Goal: Information Seeking & Learning: Learn about a topic

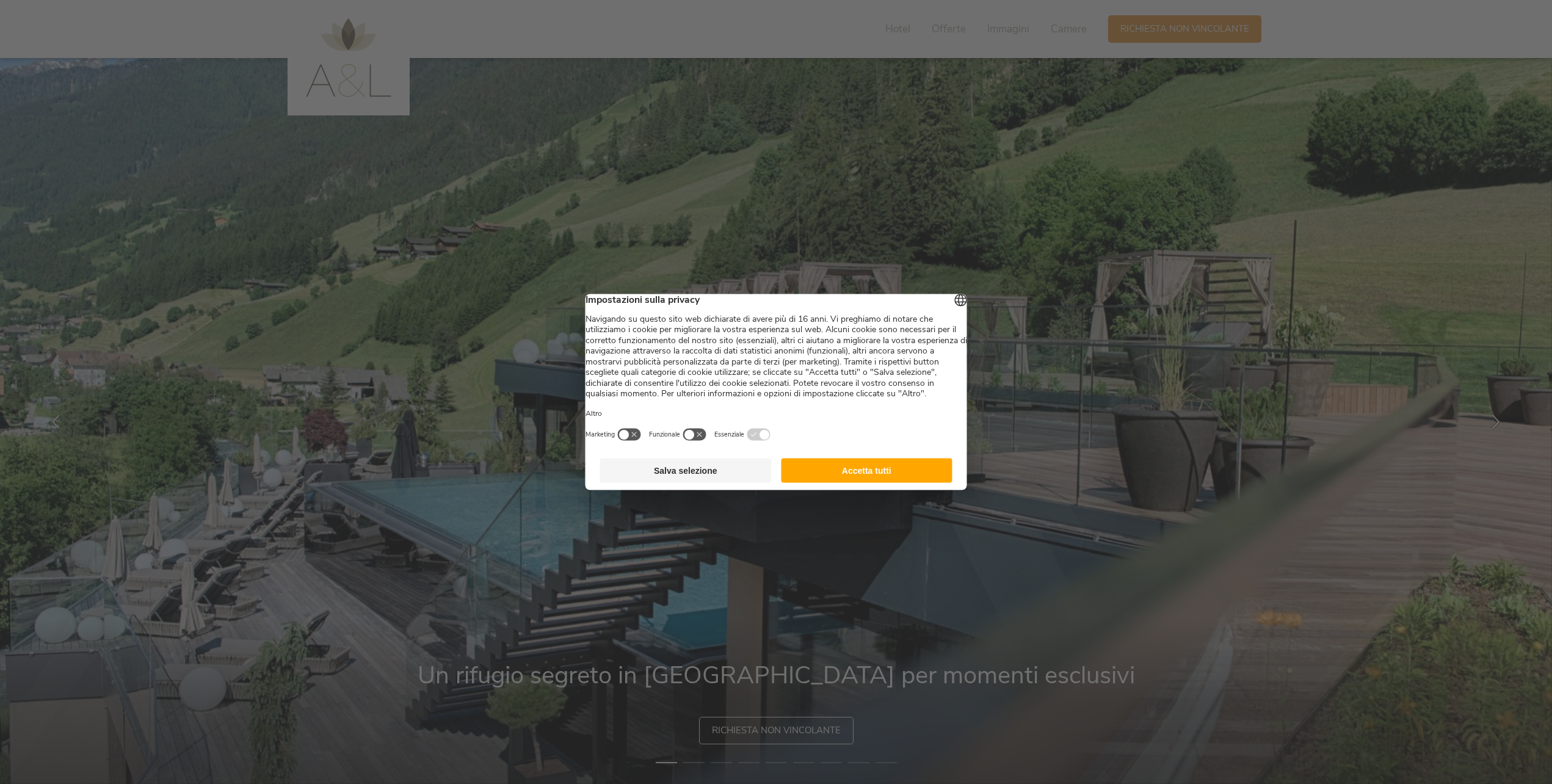
click at [844, 483] on button "Accetta tutti" at bounding box center [866, 471] width 171 height 24
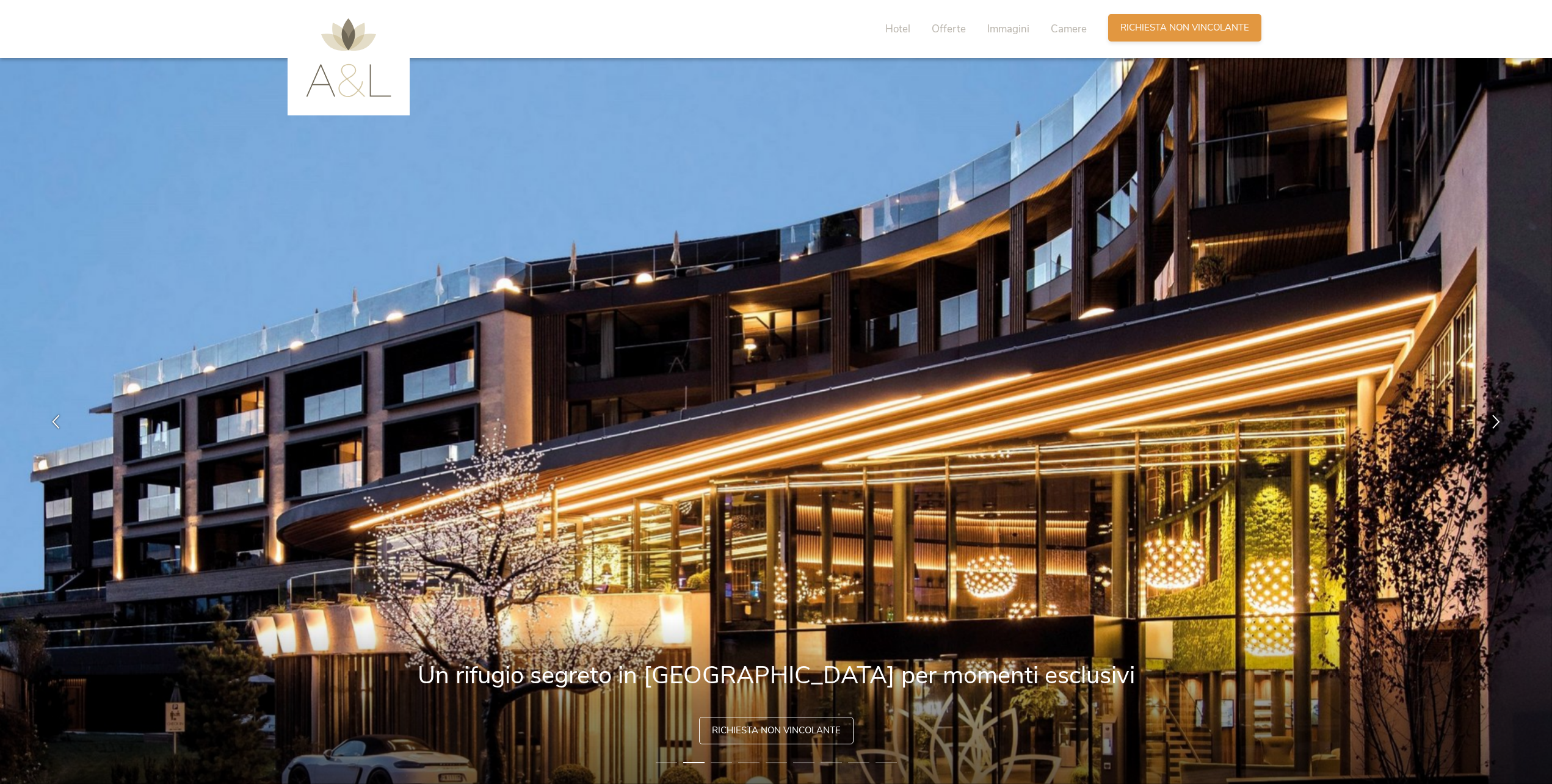
click at [1155, 32] on span "Richiesta non vincolante" at bounding box center [1184, 28] width 129 height 13
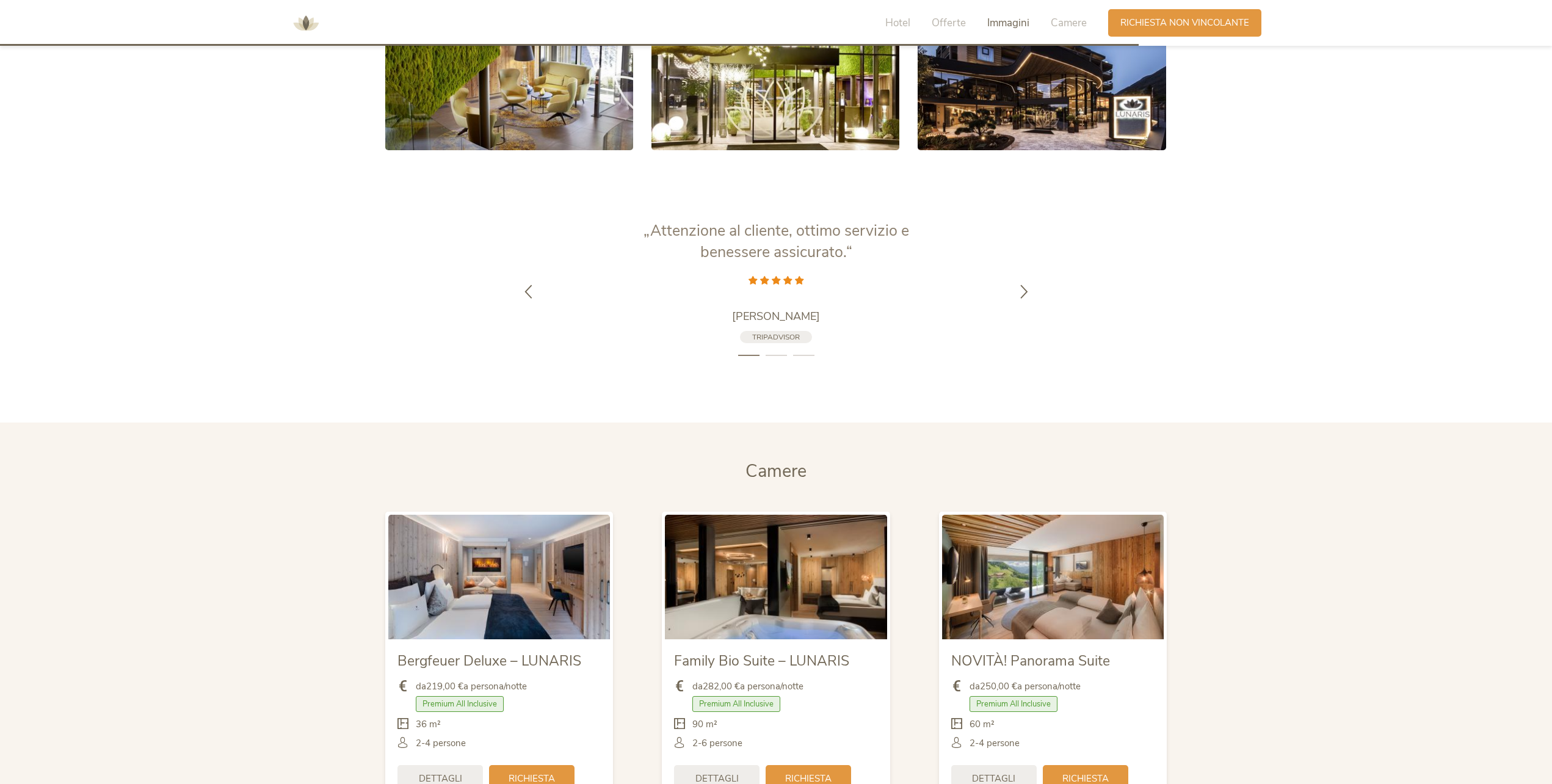
scroll to position [2945, 0]
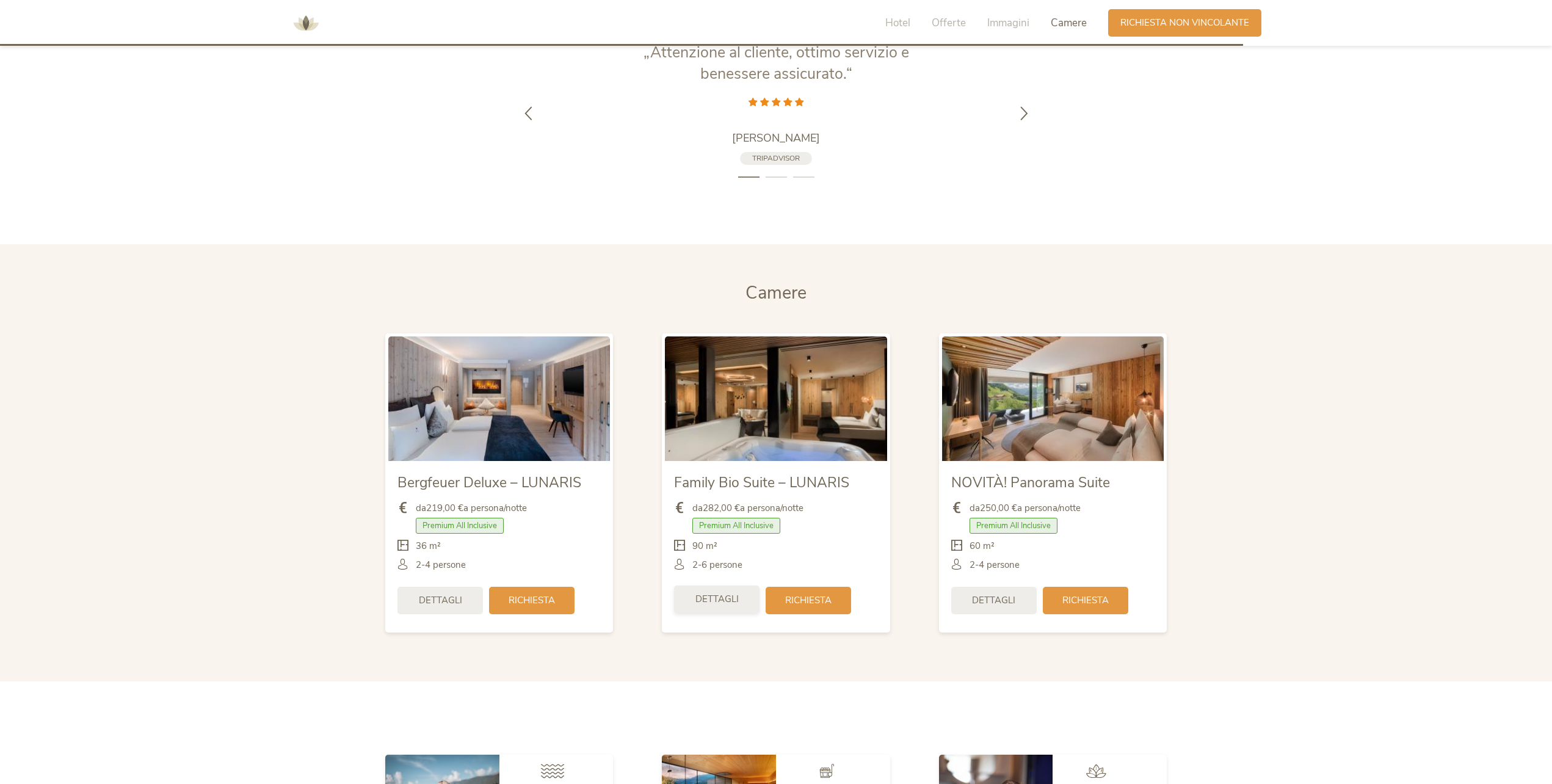
click at [724, 595] on span "Dettagli" at bounding box center [716, 599] width 43 height 13
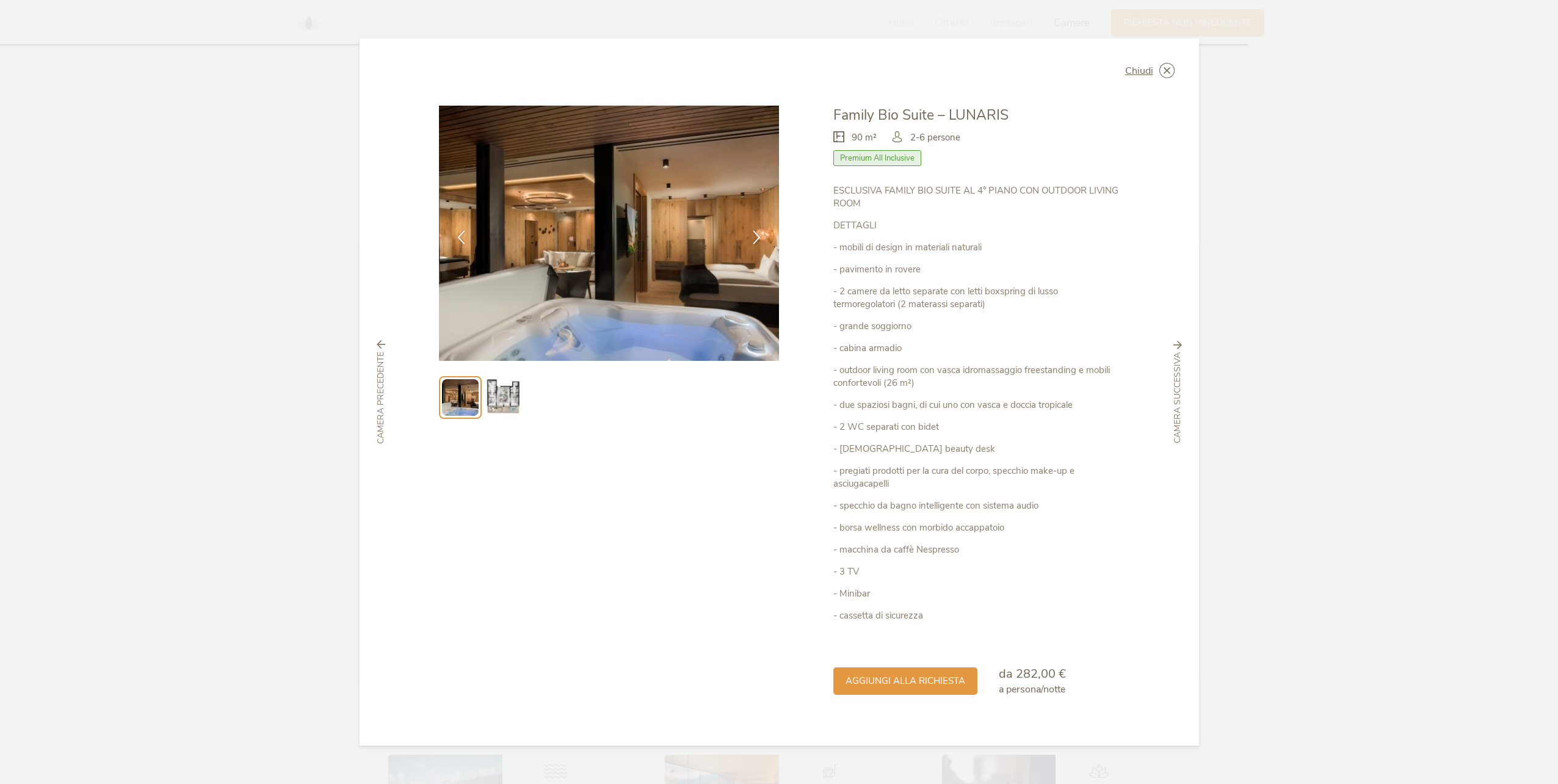
click at [511, 396] on img at bounding box center [503, 397] width 39 height 39
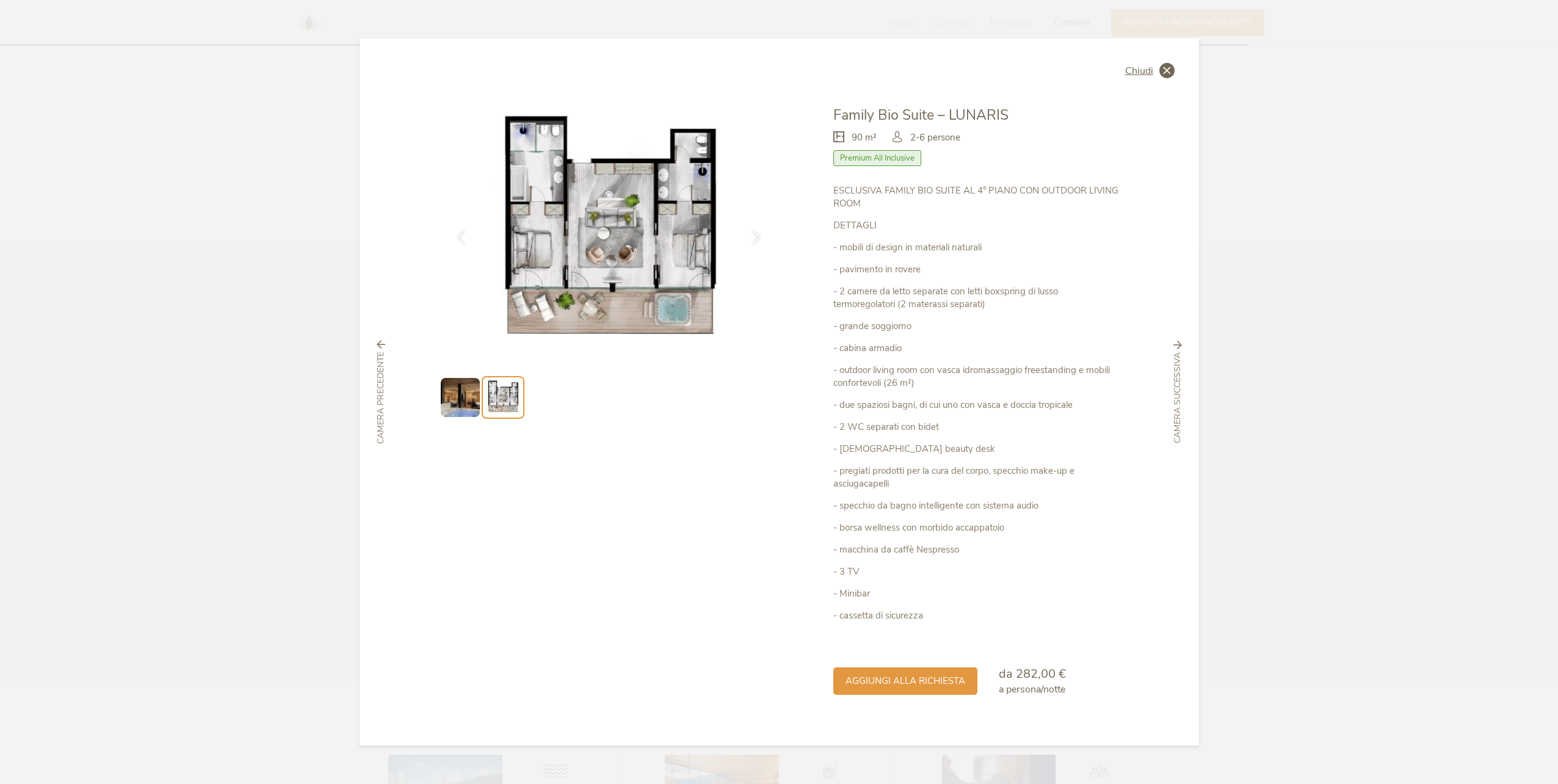
click at [1167, 70] on icon at bounding box center [1167, 71] width 15 height 15
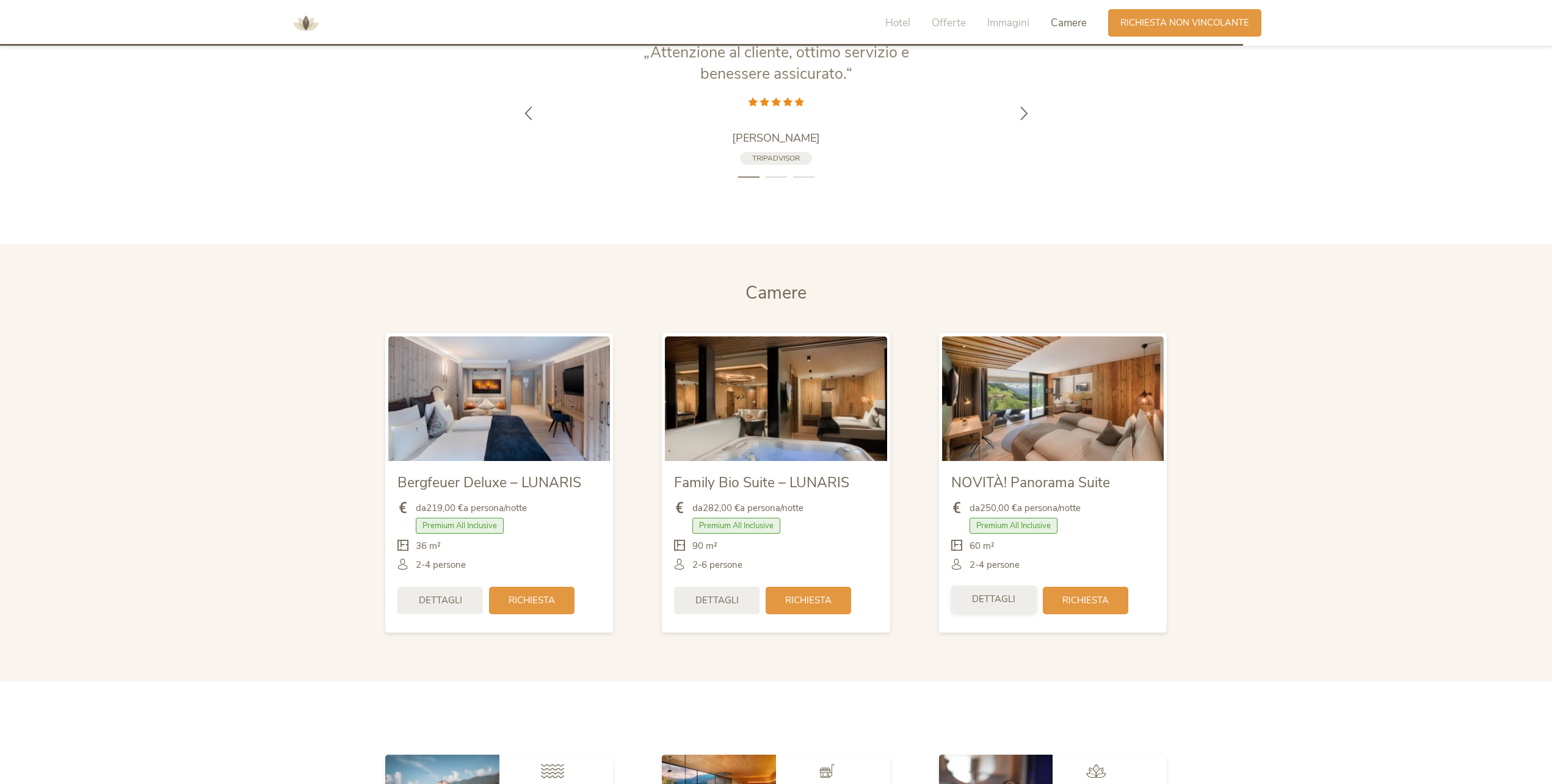
click at [1020, 607] on div "Dettagli" at bounding box center [994, 599] width 86 height 28
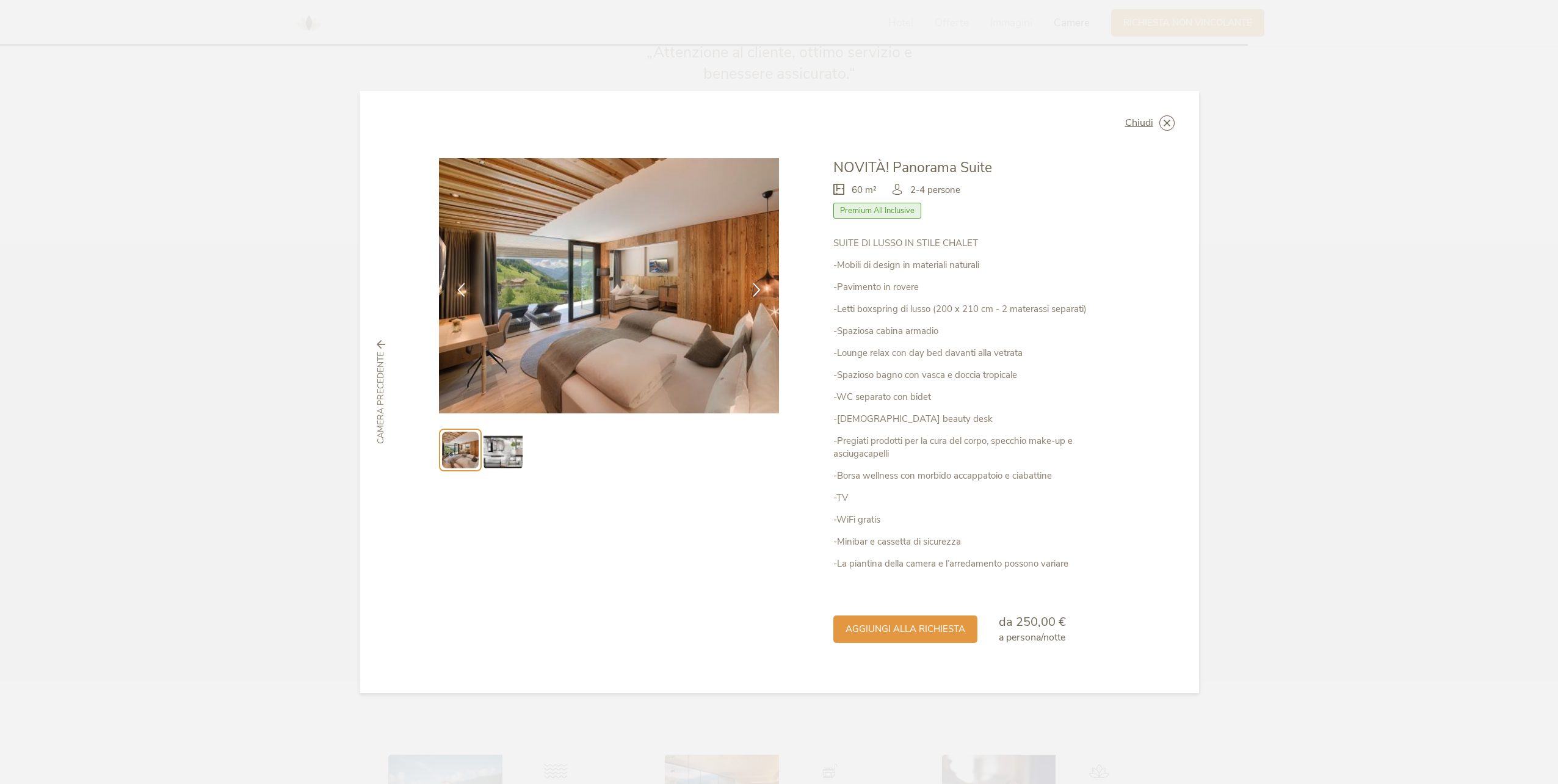
click at [505, 465] on img at bounding box center [503, 450] width 39 height 39
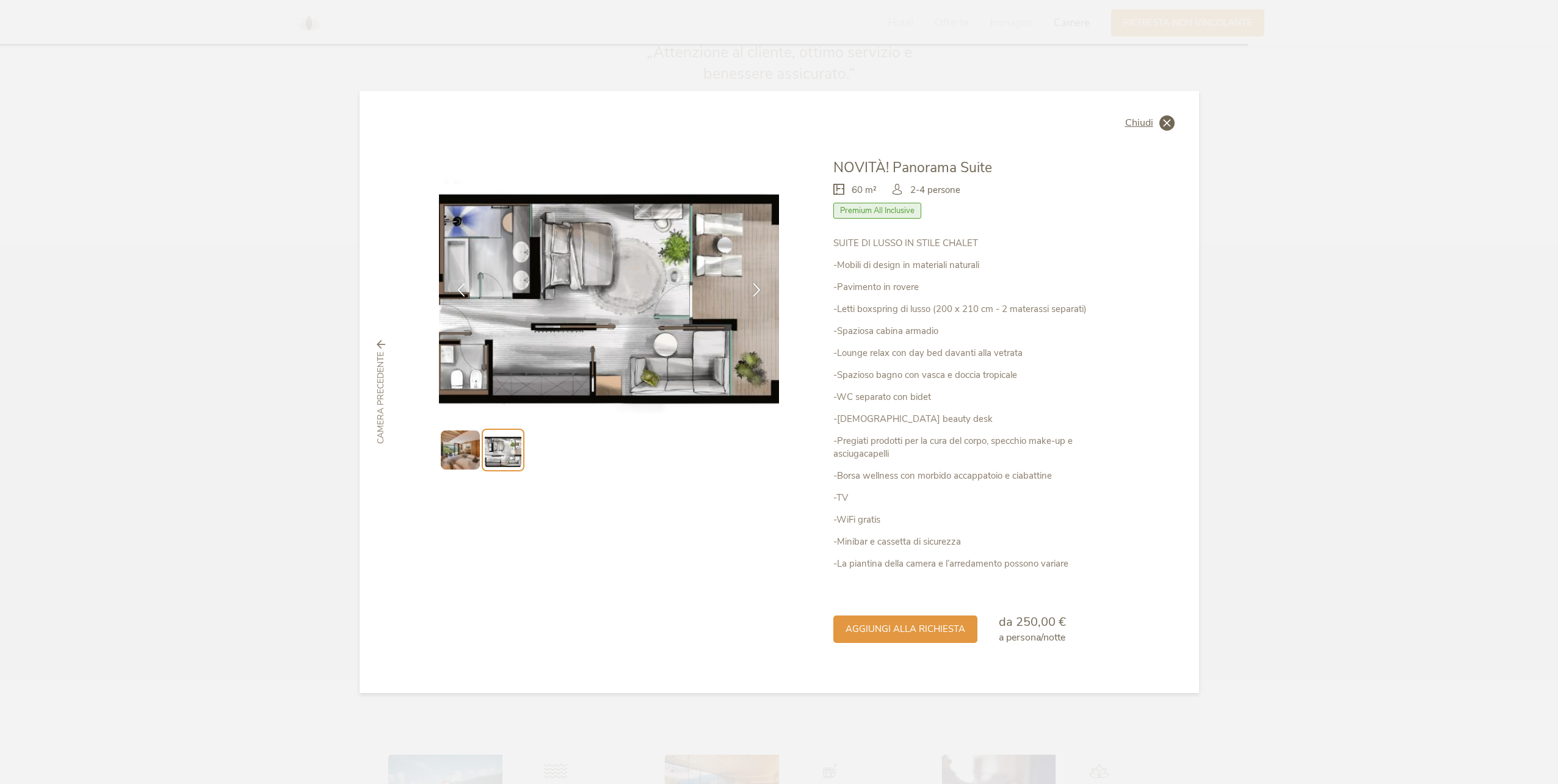
click at [1165, 119] on icon at bounding box center [1167, 123] width 15 height 15
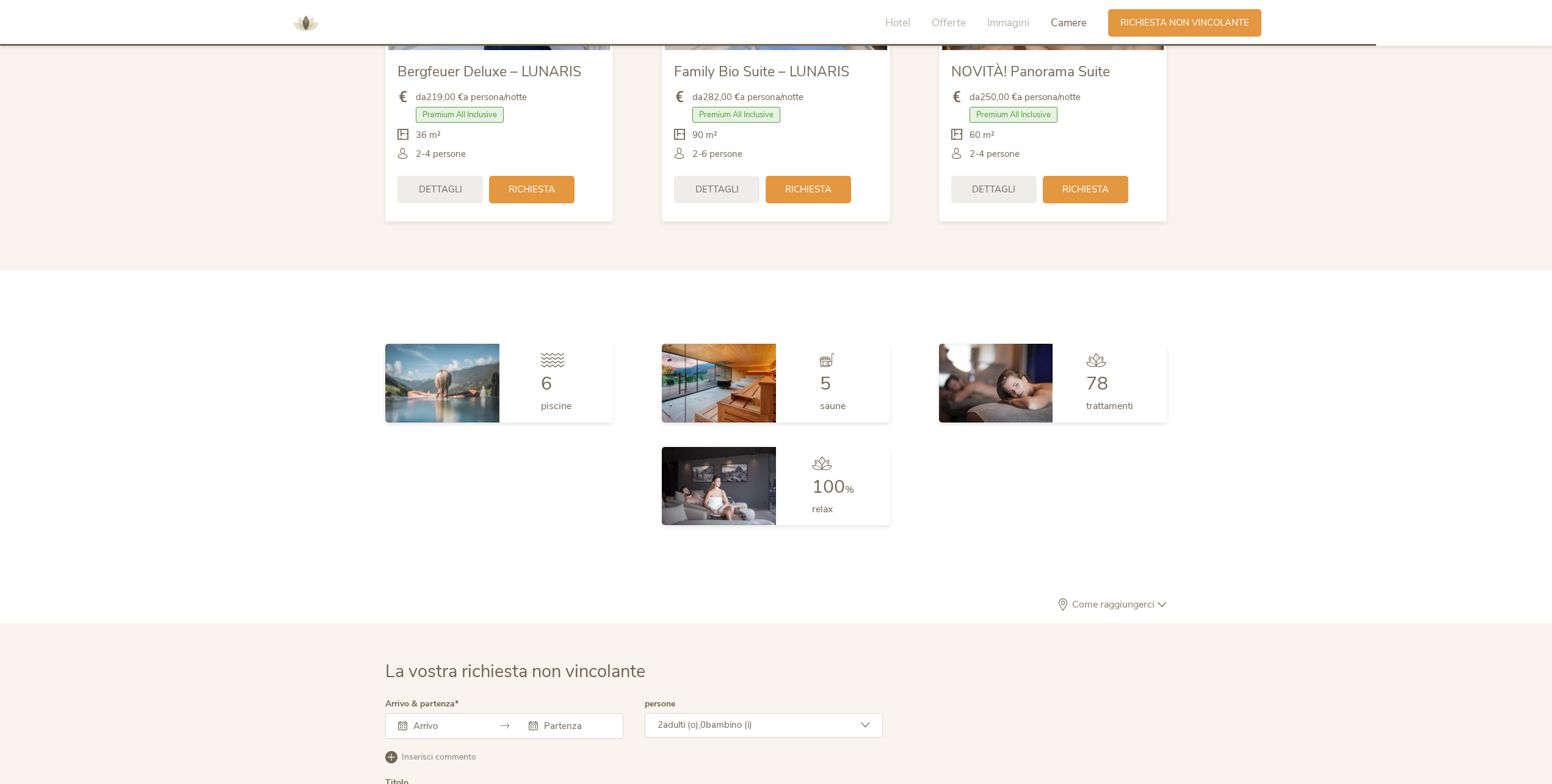
scroll to position [3373, 0]
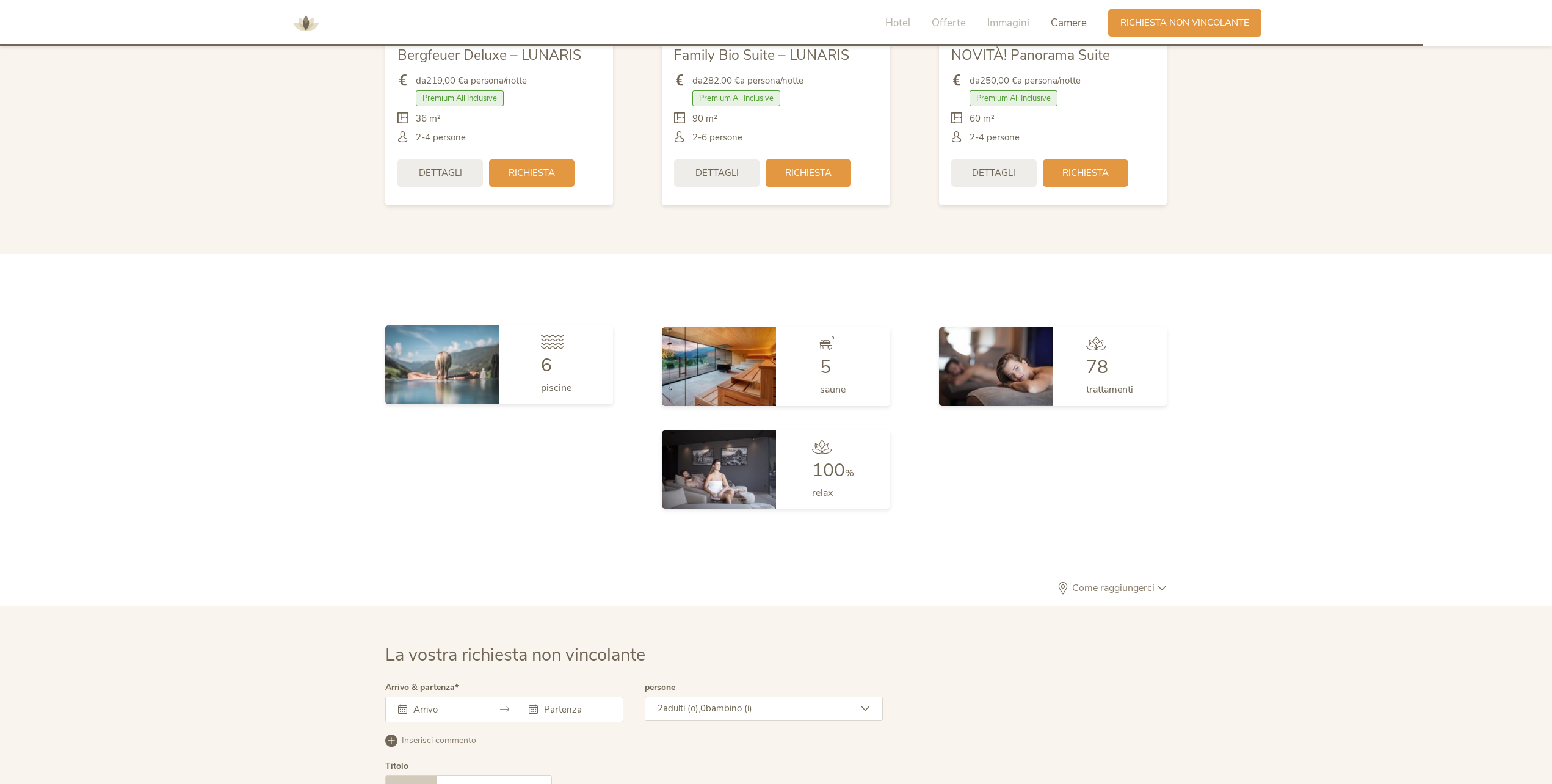
click at [557, 372] on div "6" at bounding box center [556, 366] width 30 height 18
click at [468, 365] on img at bounding box center [442, 364] width 114 height 78
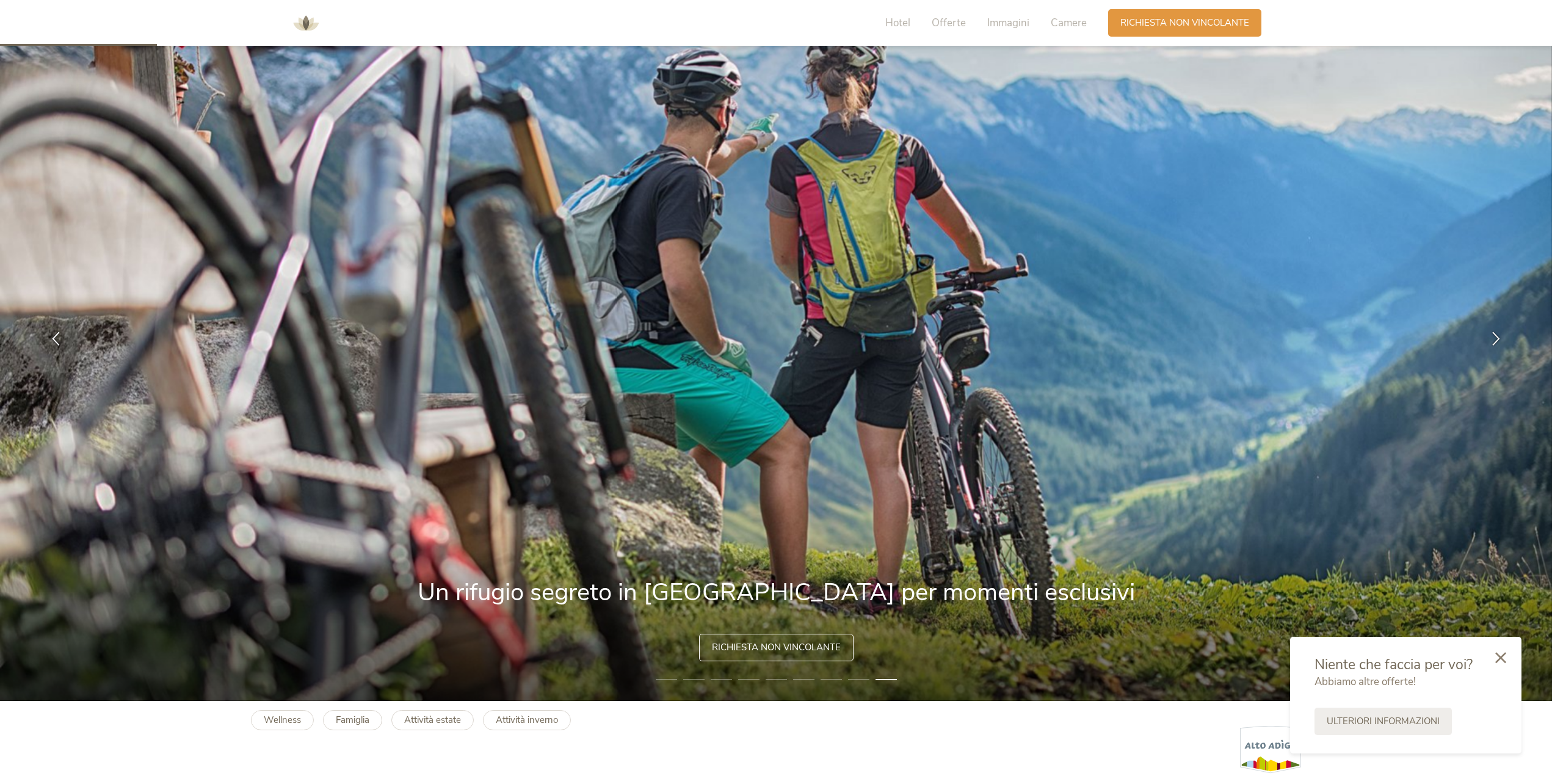
scroll to position [0, 0]
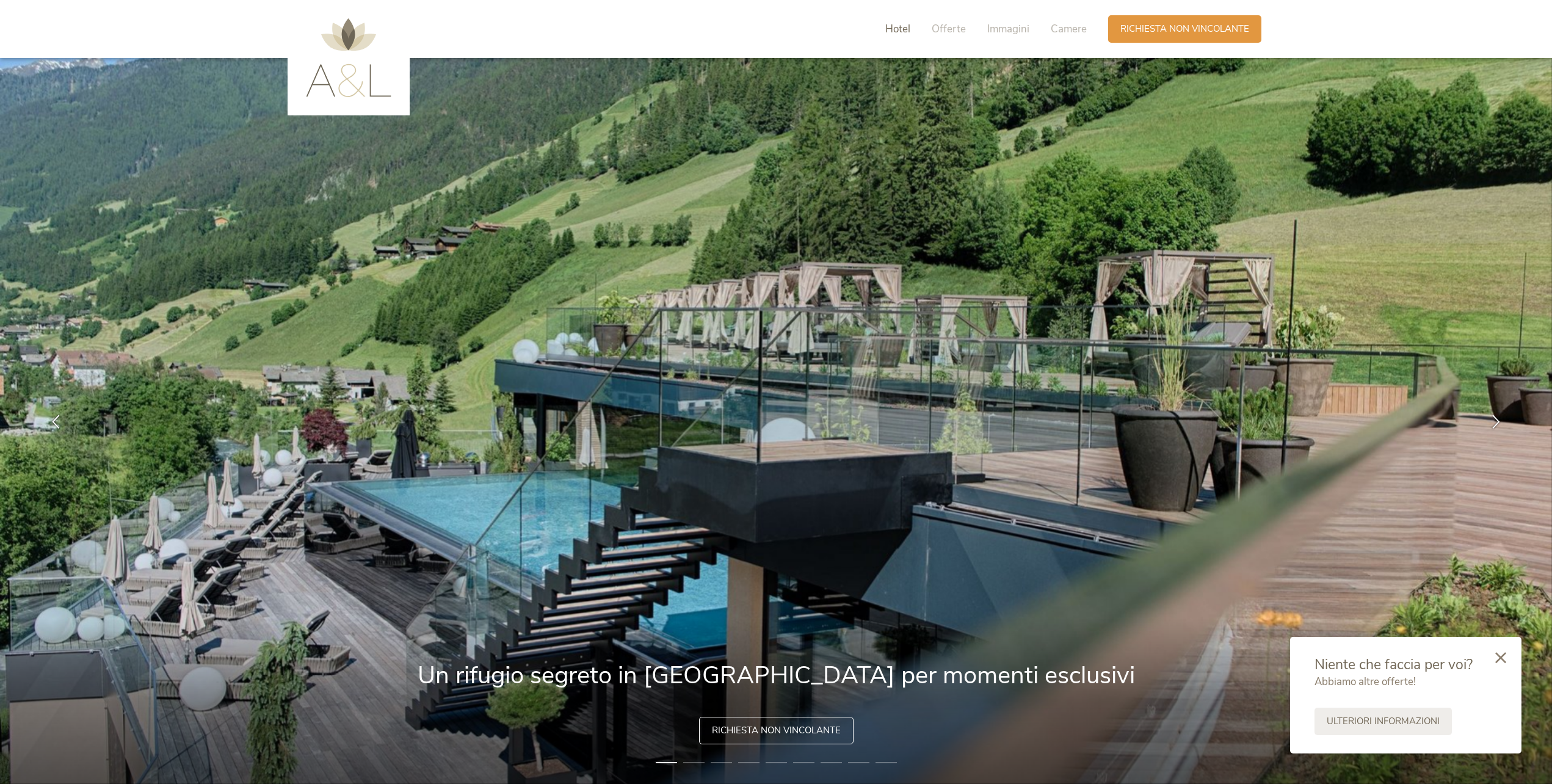
click at [904, 30] on span "Hotel" at bounding box center [897, 29] width 25 height 14
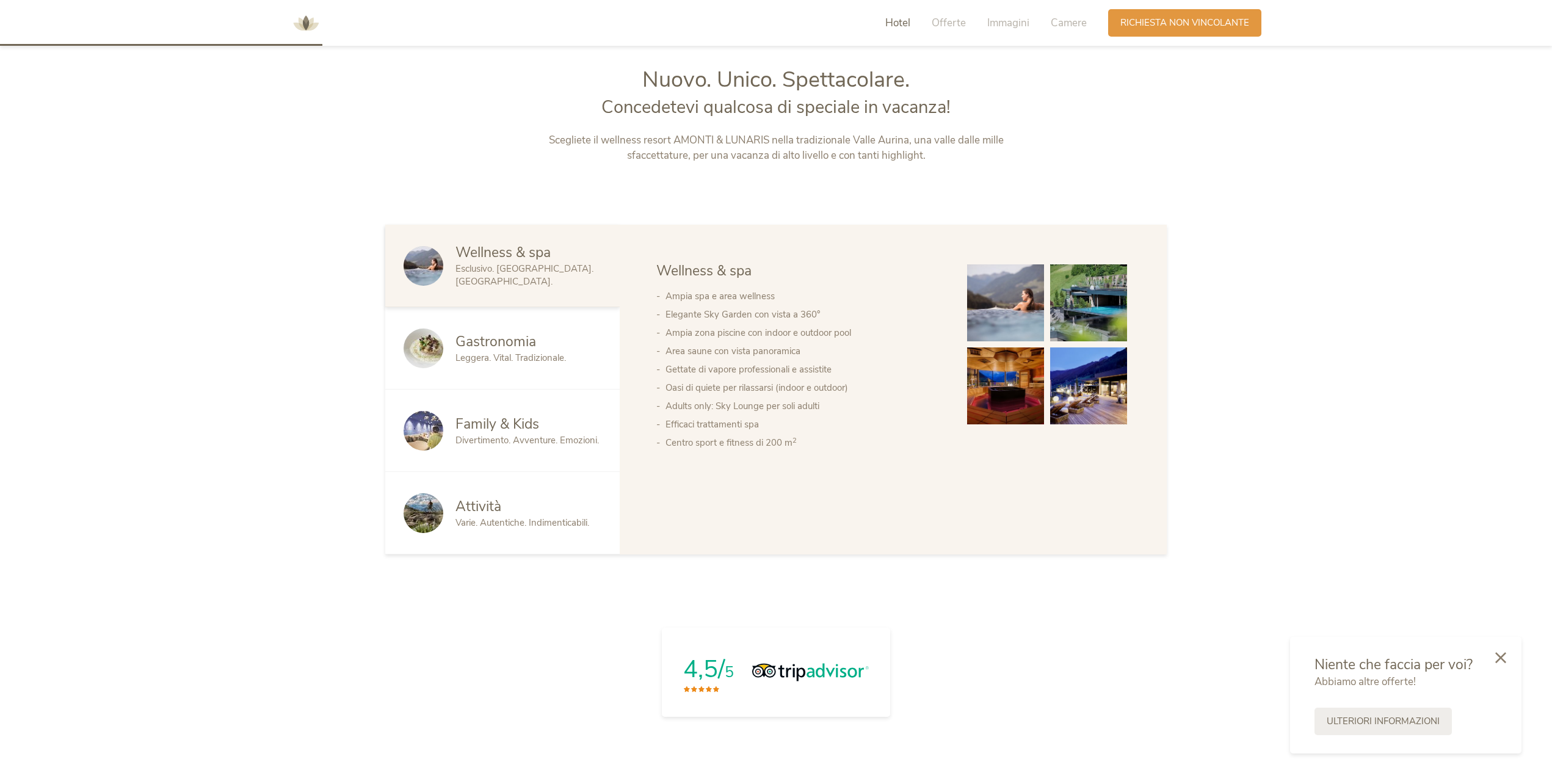
scroll to position [826, 0]
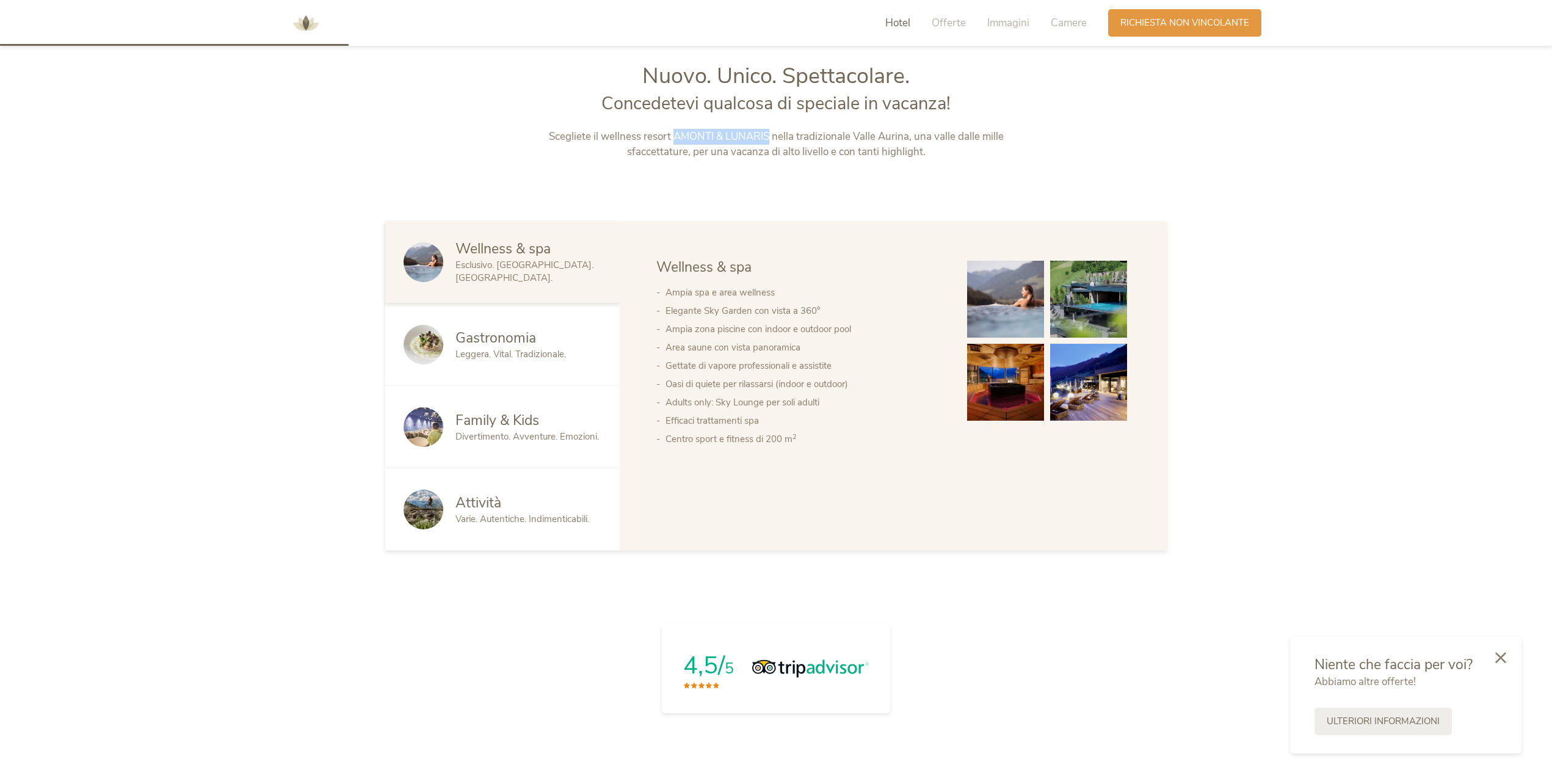
drag, startPoint x: 674, startPoint y: 136, endPoint x: 769, endPoint y: 137, distance: 95.0
click at [769, 137] on p "Scegliete il wellness resort AMONTI & LUNARIS nella tradizionale Valle Aurina, …" at bounding box center [776, 144] width 510 height 31
copy p "AMONTI & LUNARIS"
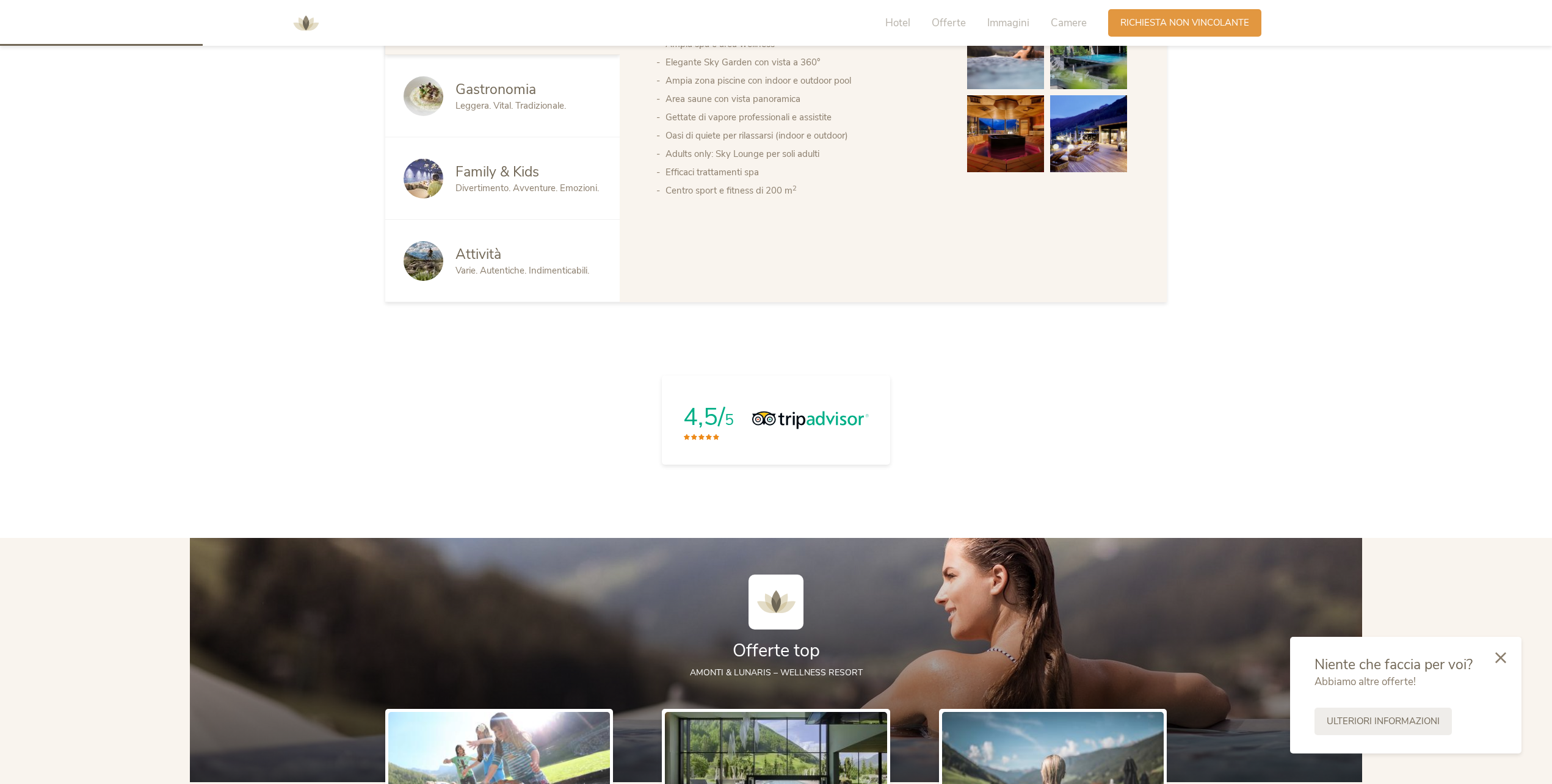
scroll to position [0, 0]
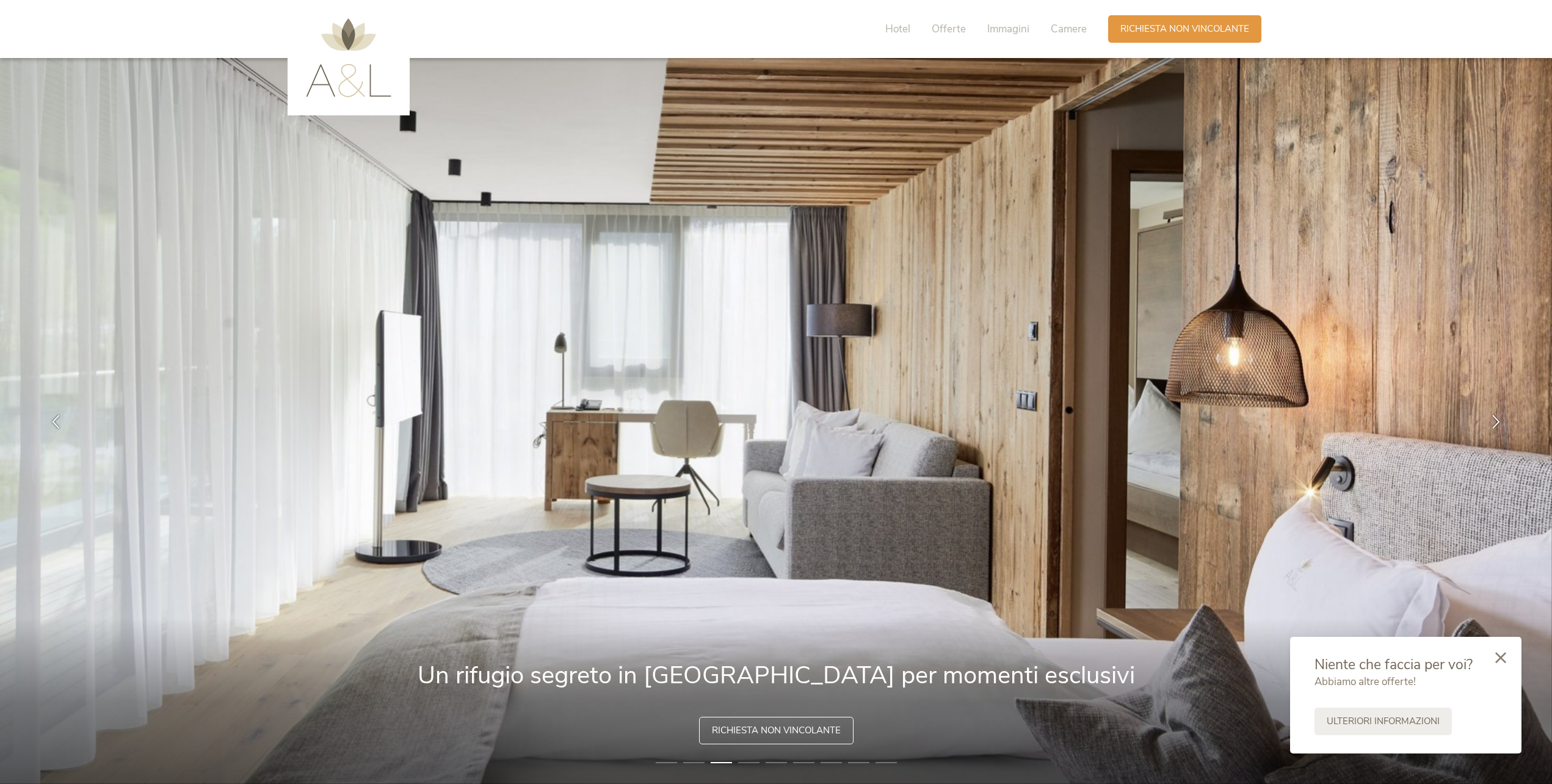
click at [325, 31] on img at bounding box center [348, 57] width 86 height 79
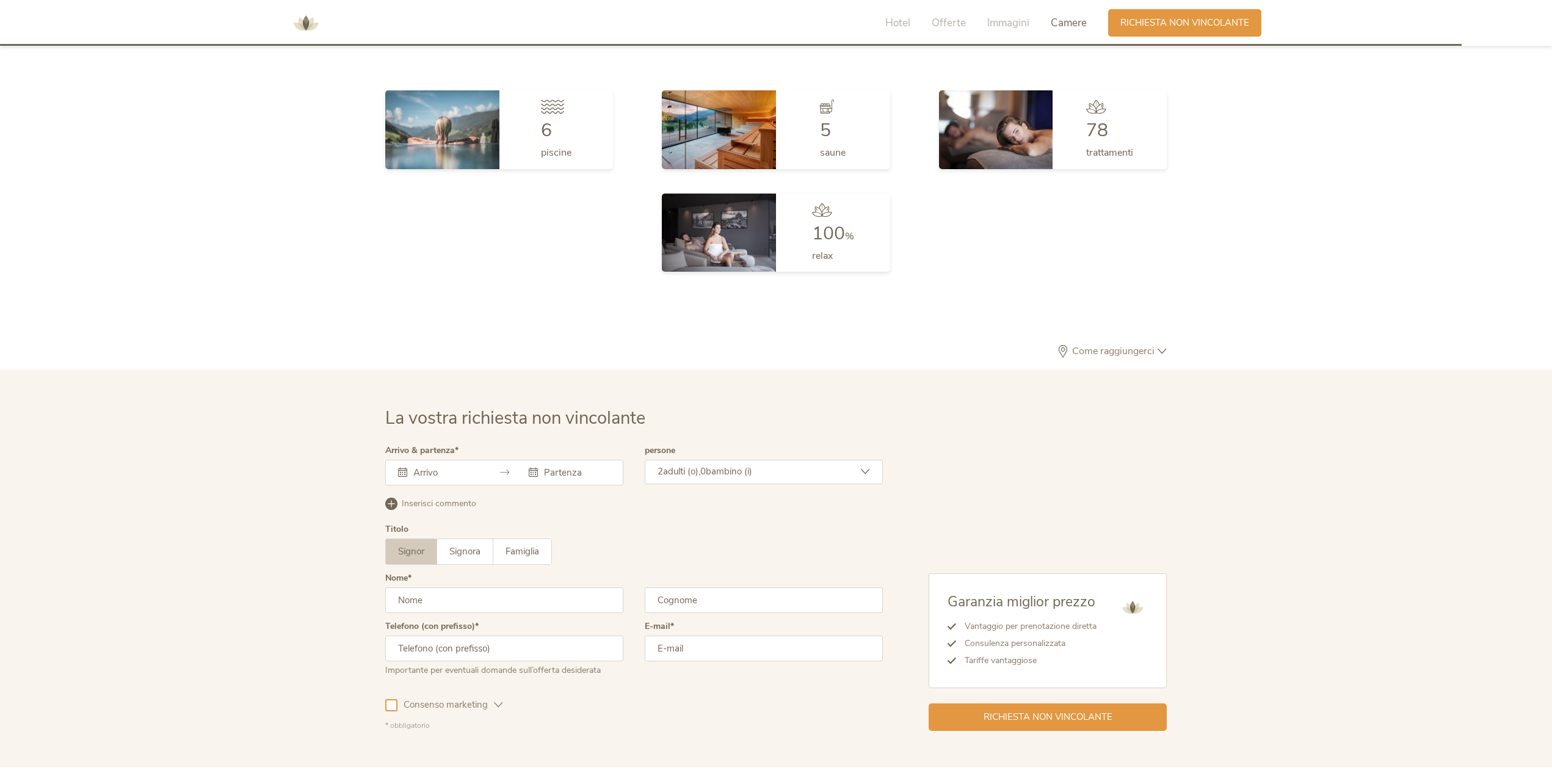
scroll to position [3678, 0]
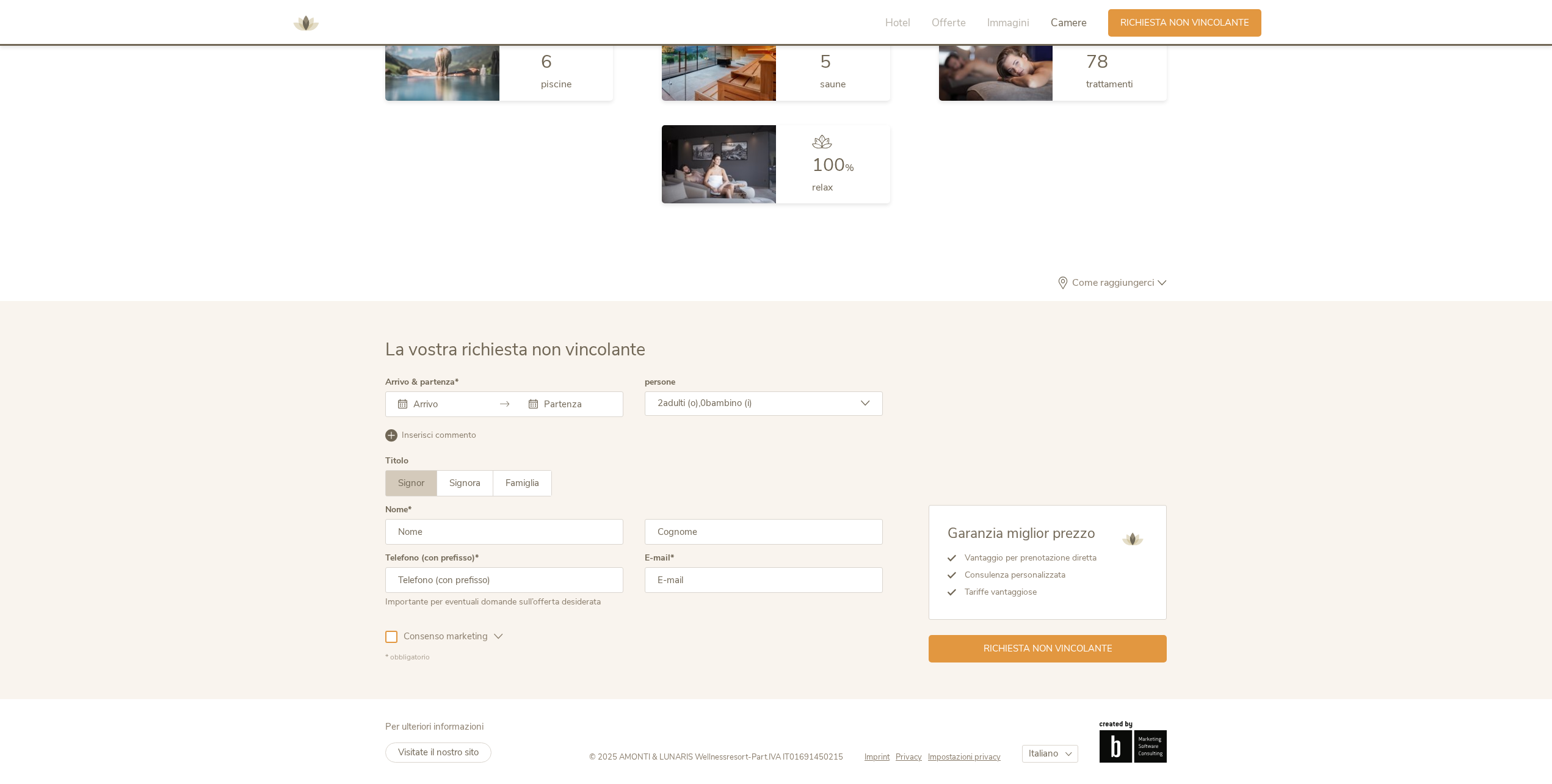
click at [1161, 281] on icon at bounding box center [1162, 283] width 9 height 9
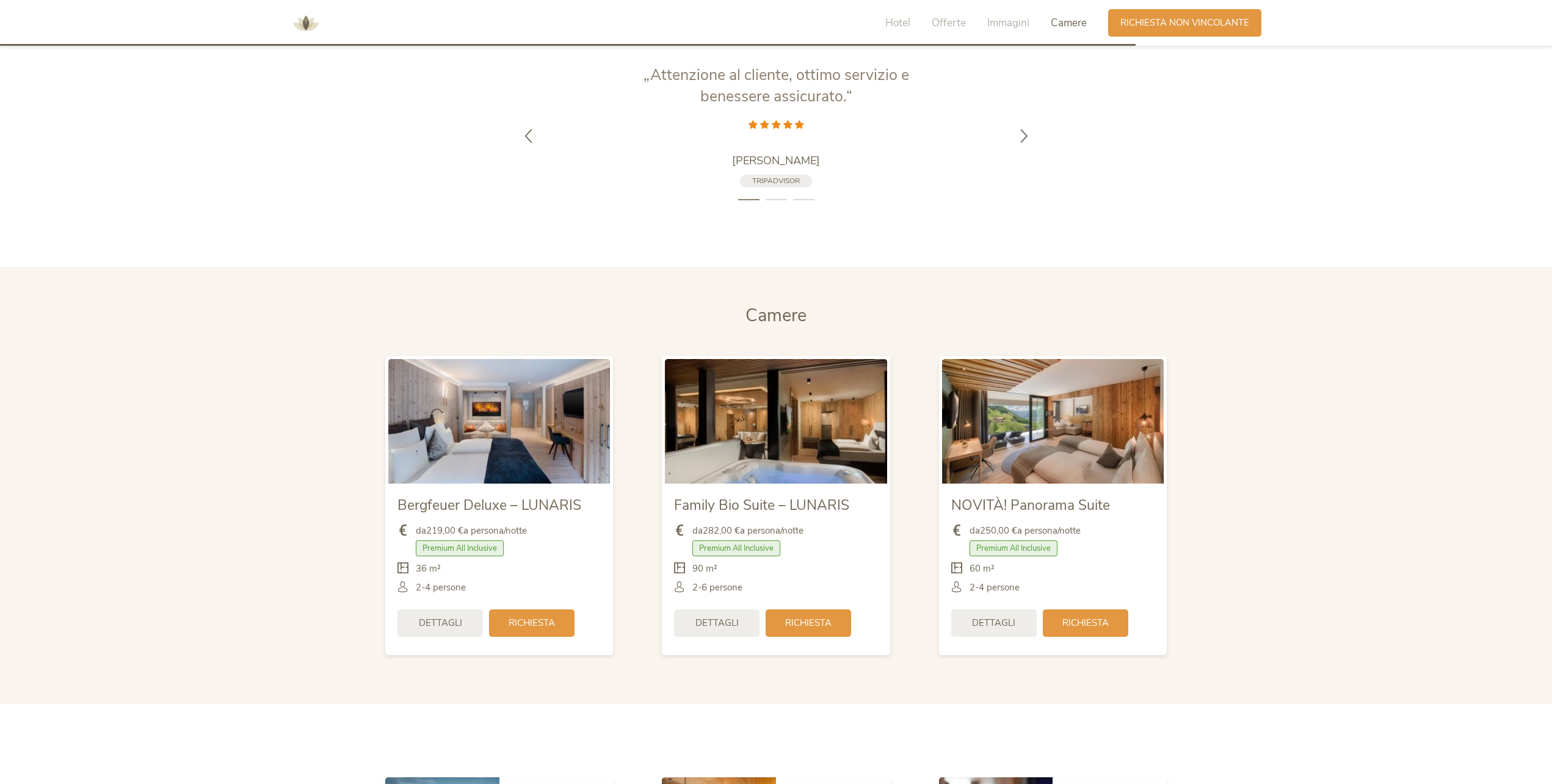
scroll to position [2915, 0]
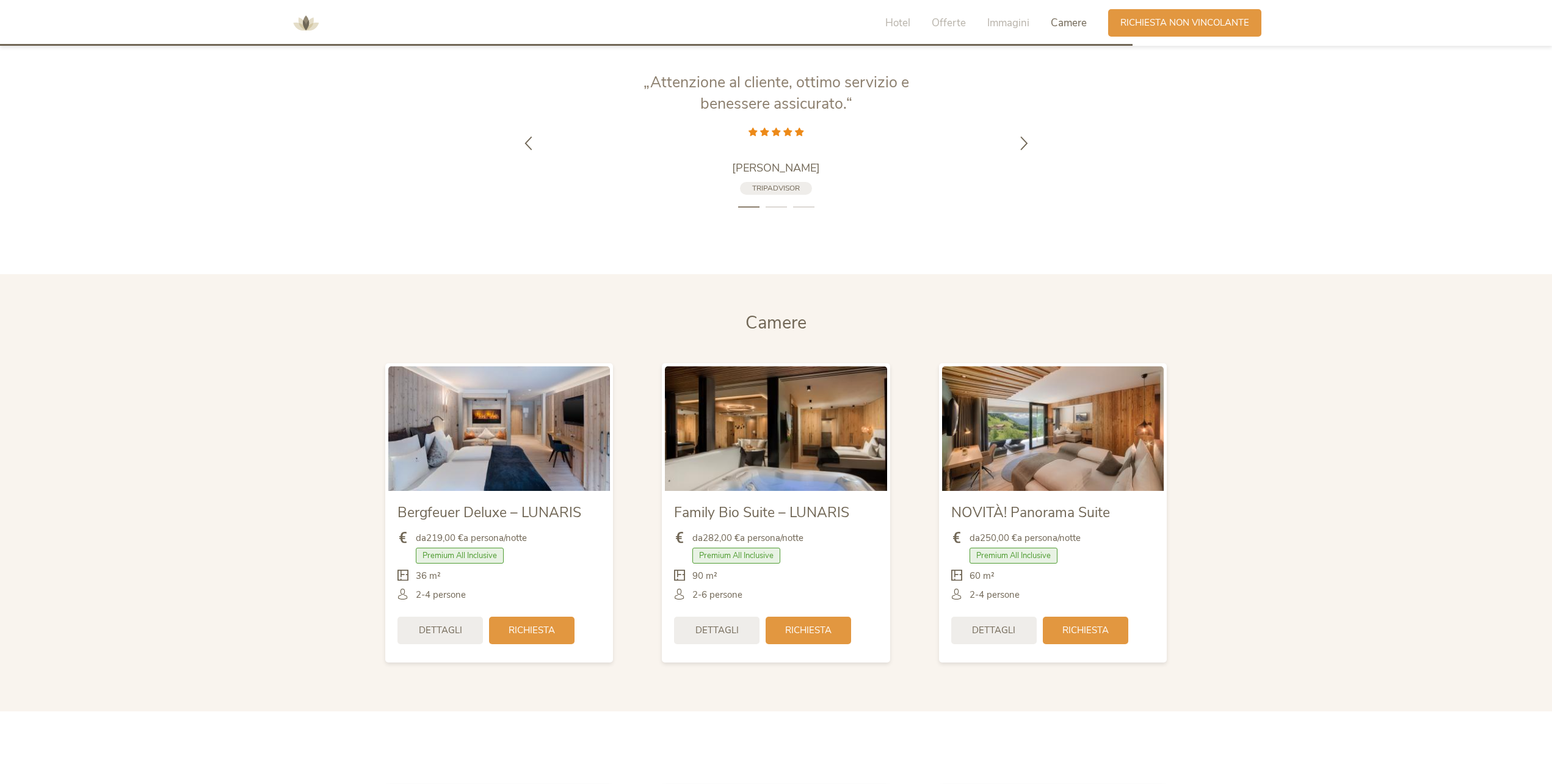
click at [1367, 391] on section "Camere Camere Bergfeuer Deluxe – LUNARIS da 219,00 € a persona/notte Premium Al…" at bounding box center [776, 492] width 1552 height 437
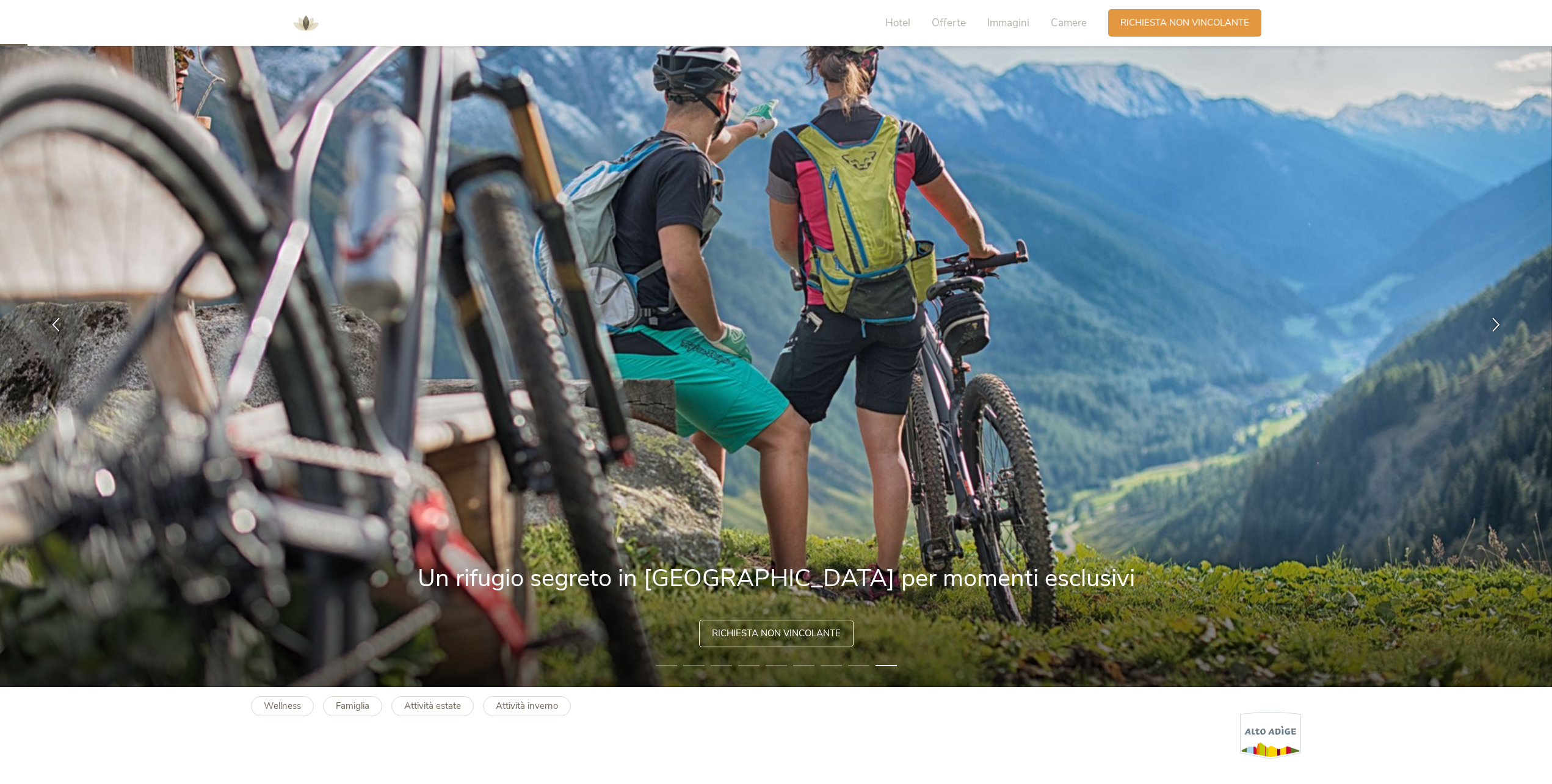
scroll to position [0, 0]
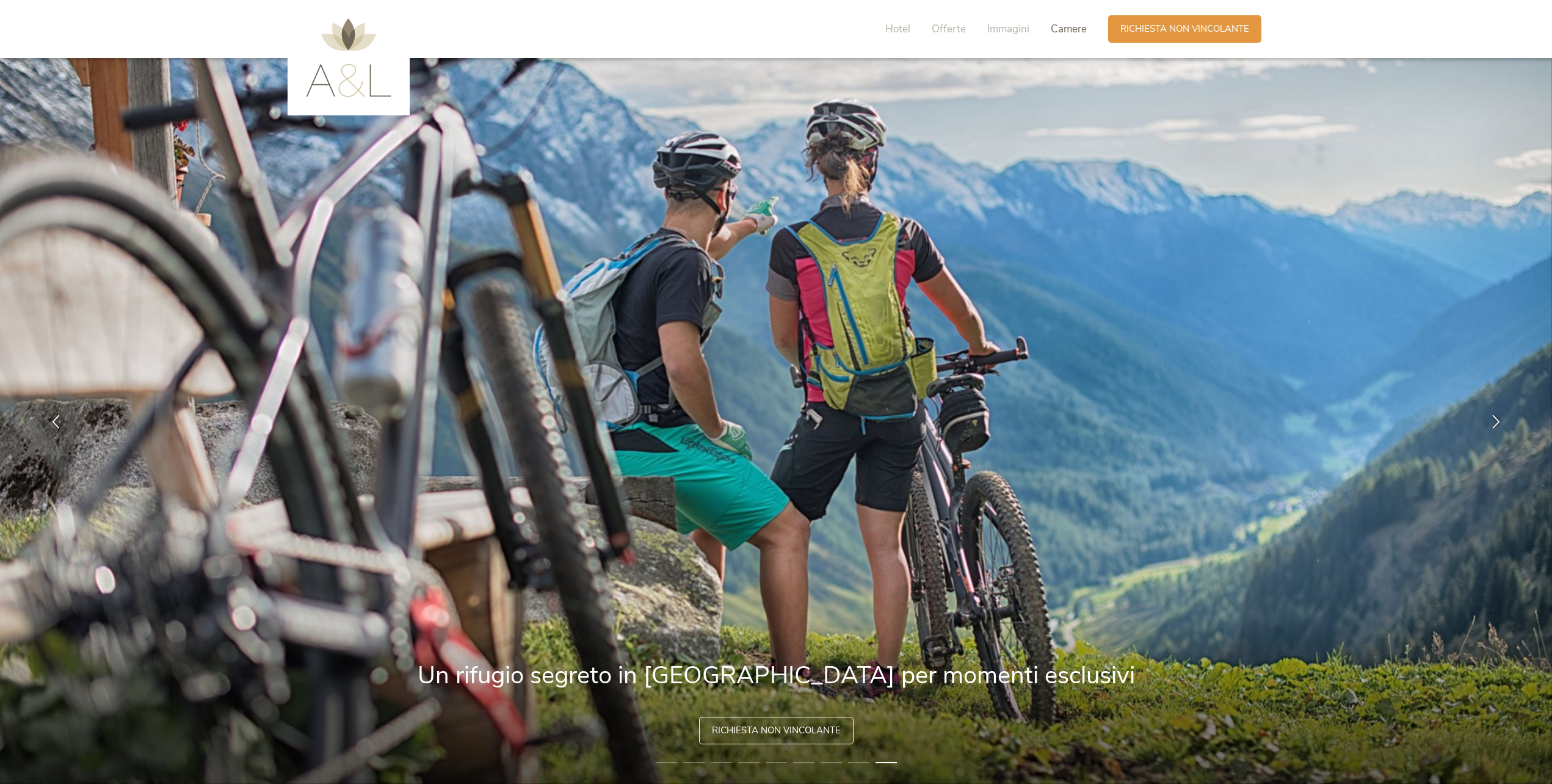
click at [1080, 31] on span "Camere" at bounding box center [1069, 29] width 36 height 14
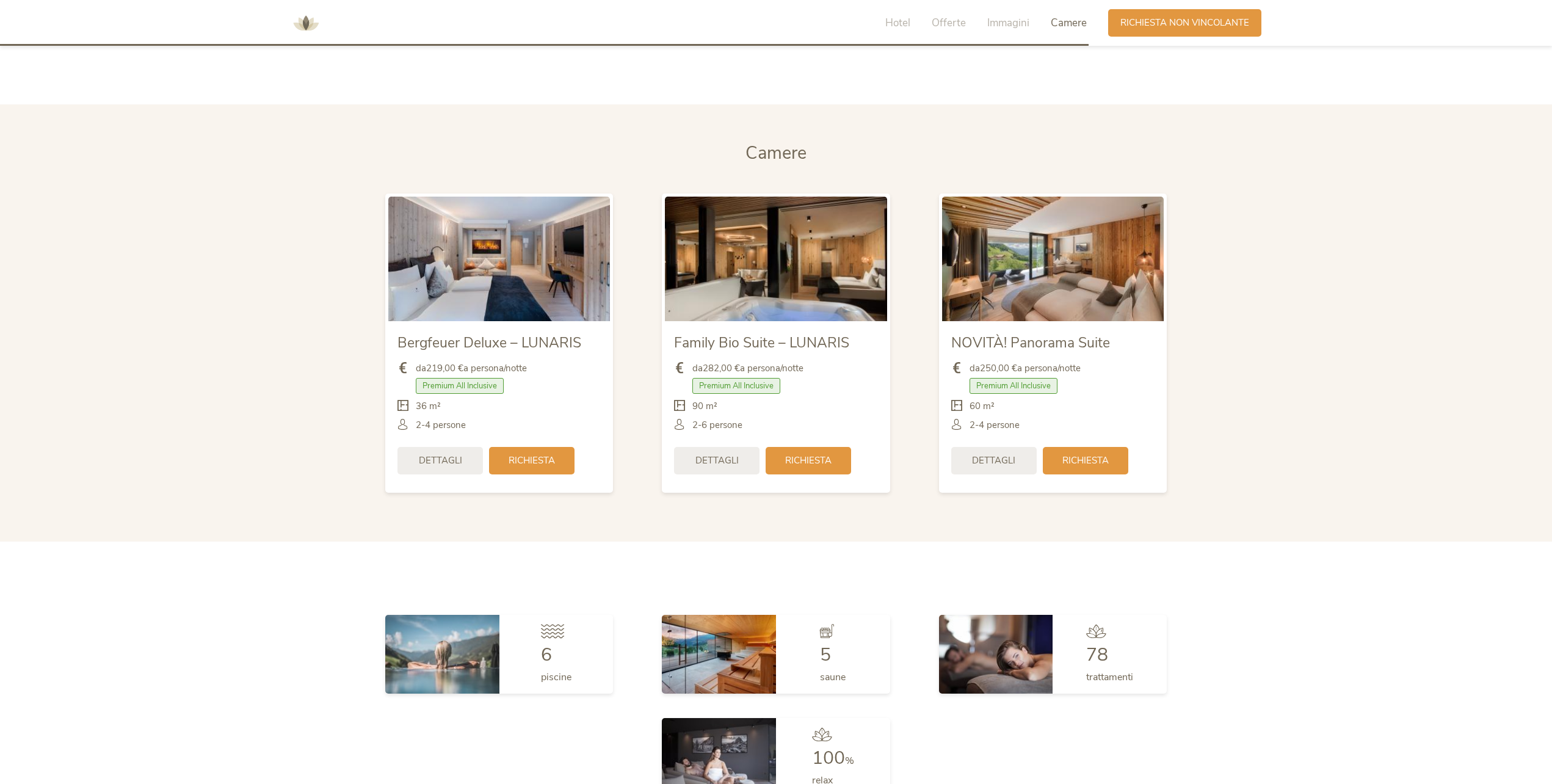
scroll to position [3128, 0]
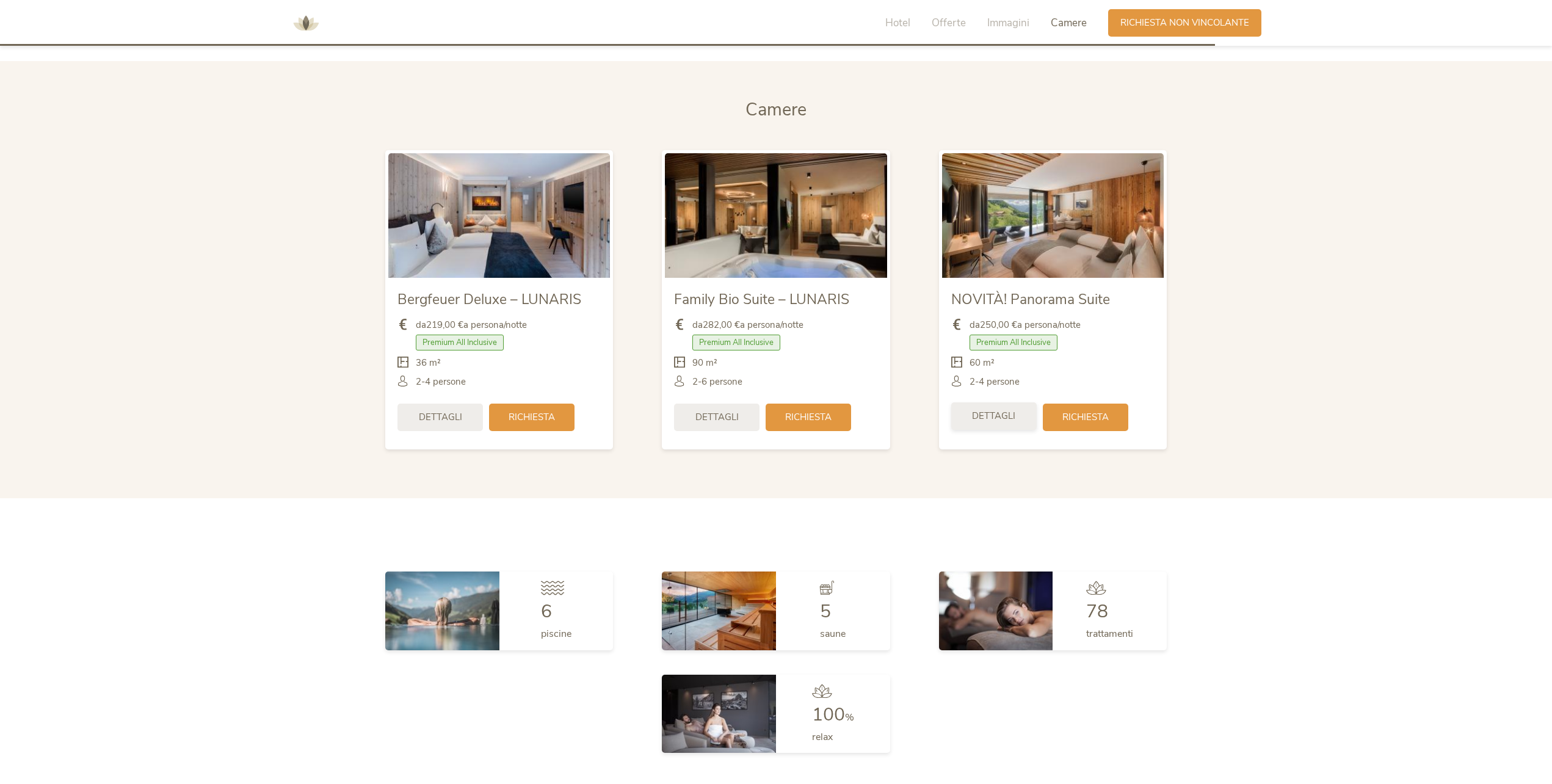
click at [1002, 413] on span "Dettagli" at bounding box center [993, 416] width 43 height 13
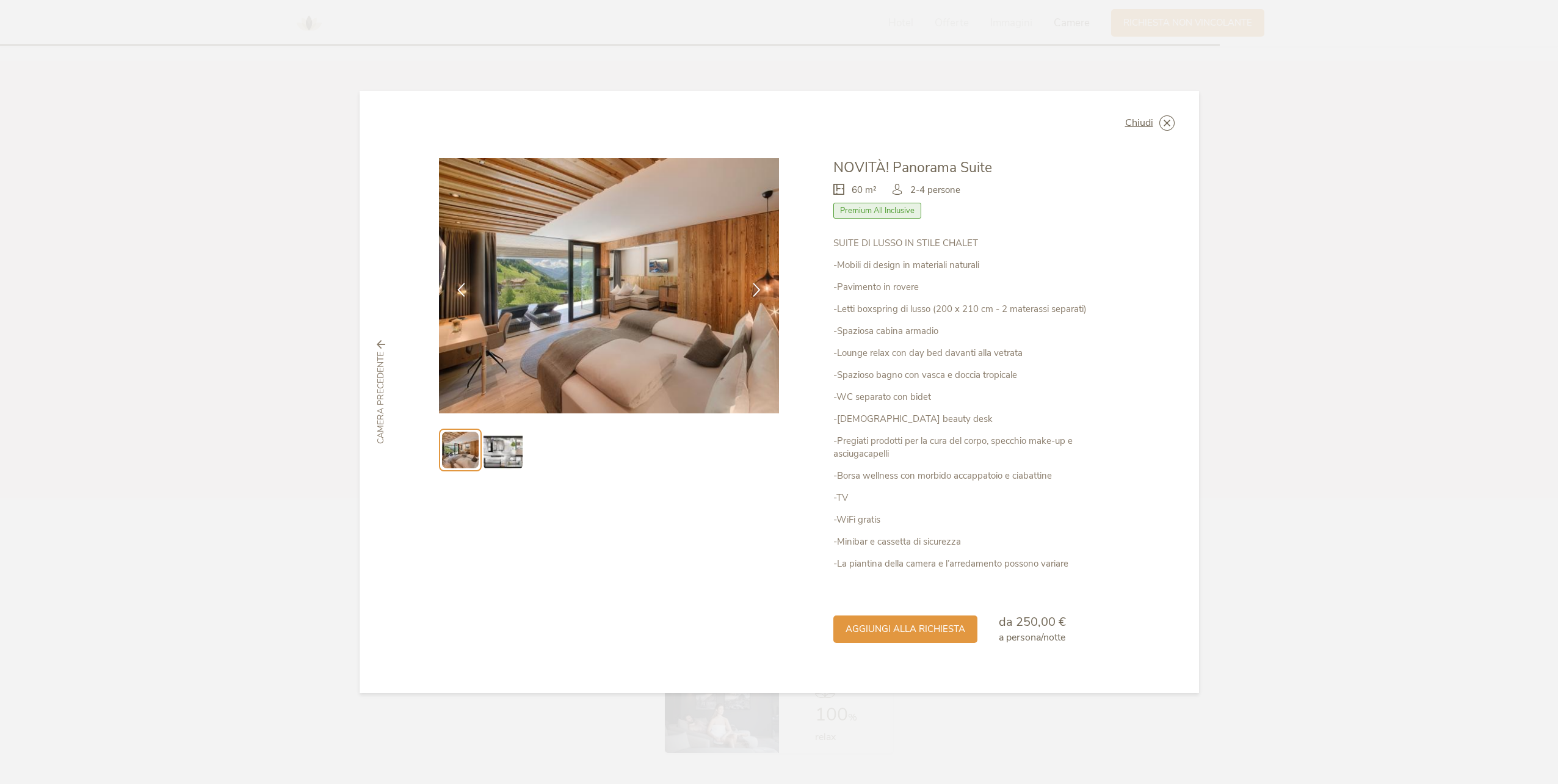
click at [506, 452] on img at bounding box center [503, 450] width 39 height 39
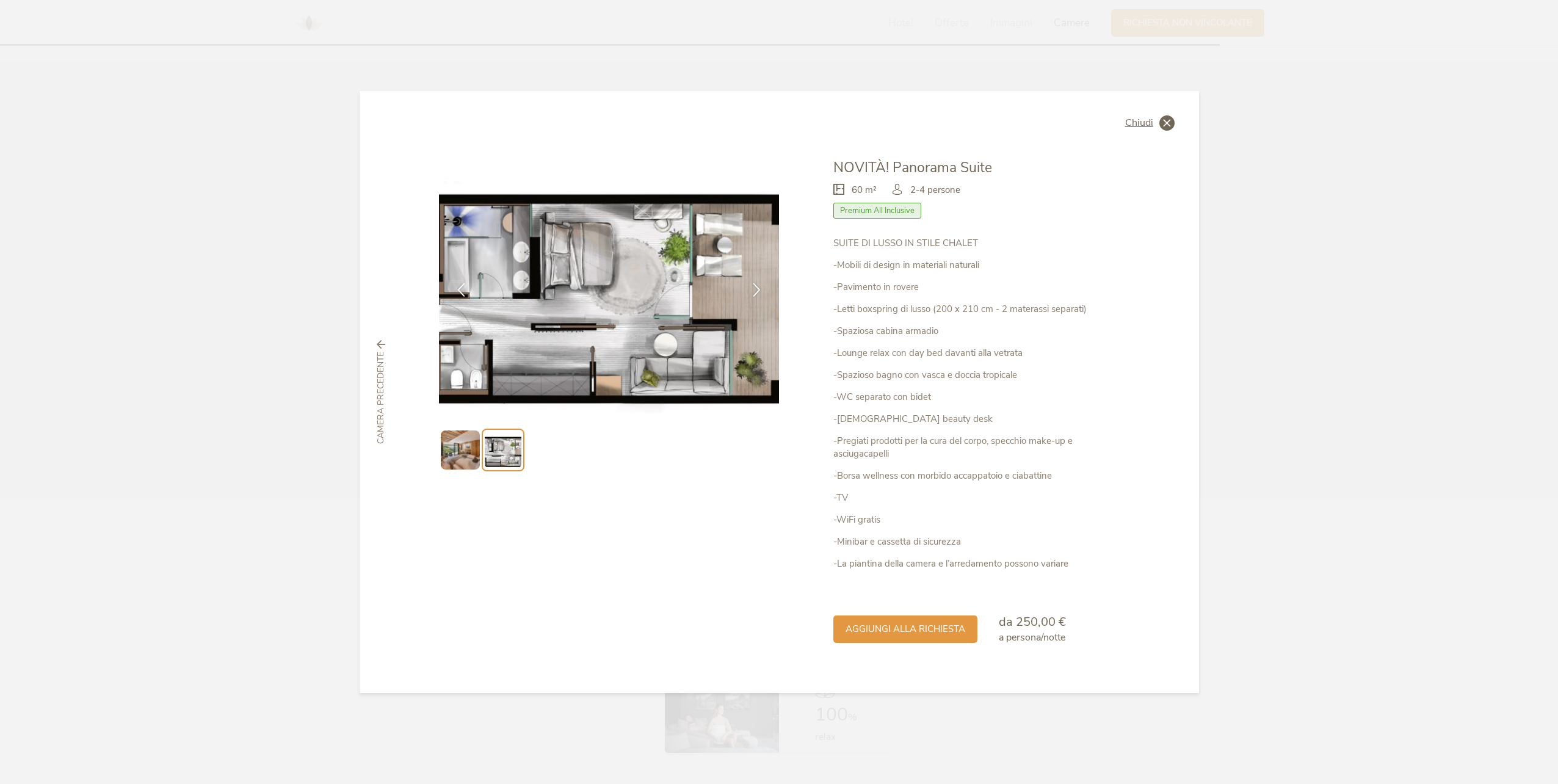
click at [1170, 124] on icon at bounding box center [1167, 123] width 15 height 15
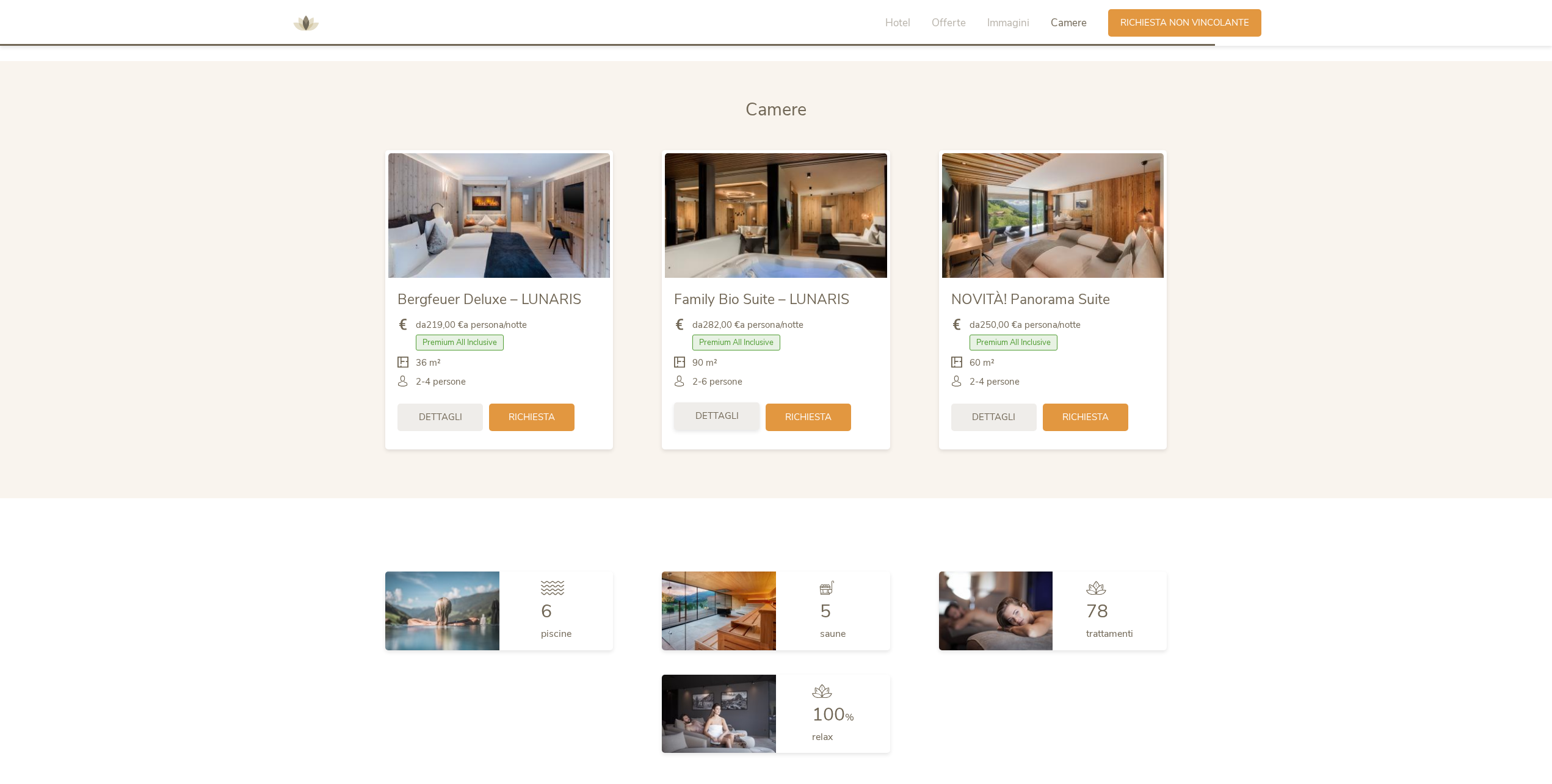
click at [742, 414] on div "Dettagli" at bounding box center [716, 416] width 86 height 28
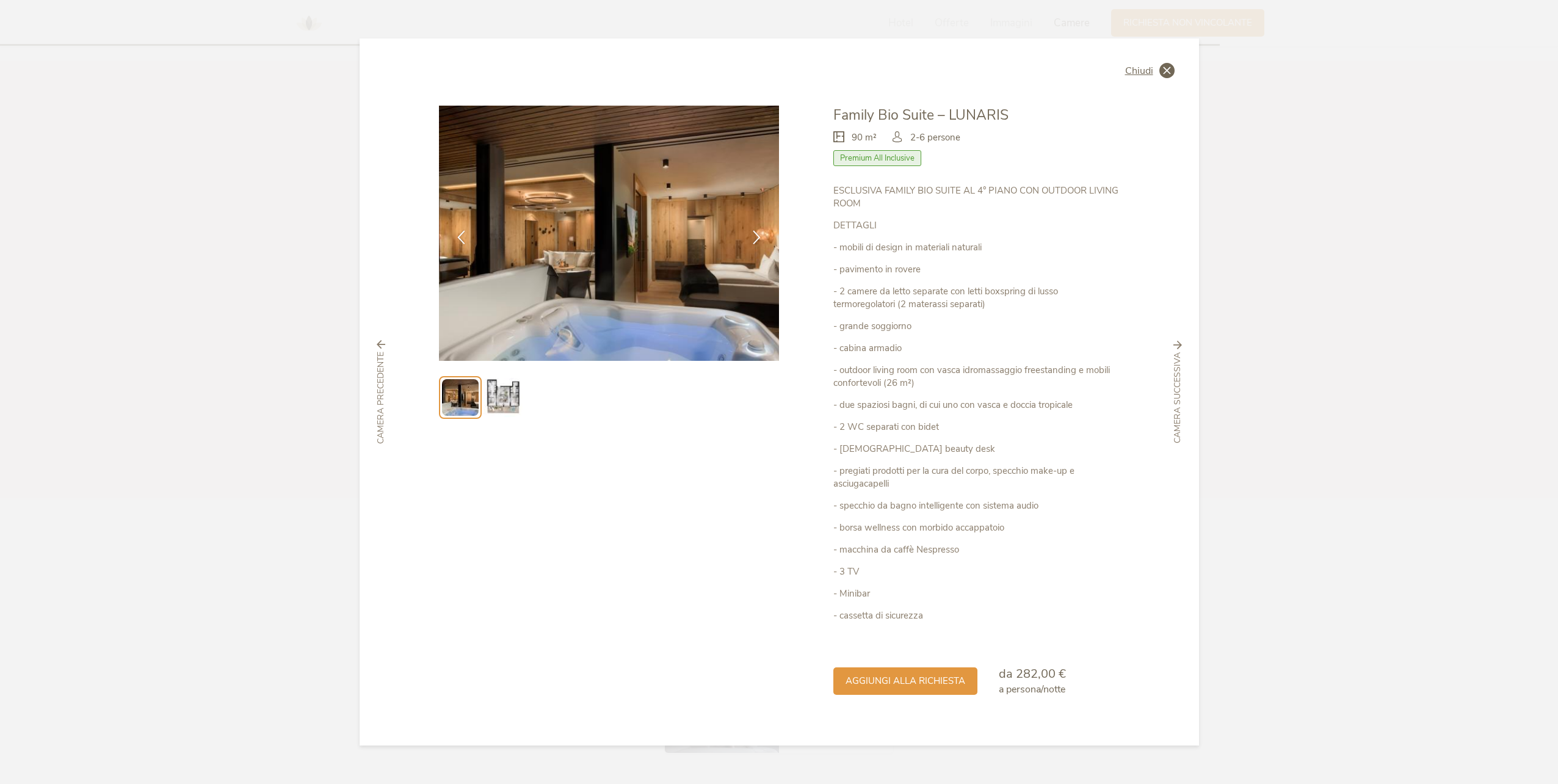
click at [1164, 70] on icon at bounding box center [1167, 71] width 15 height 15
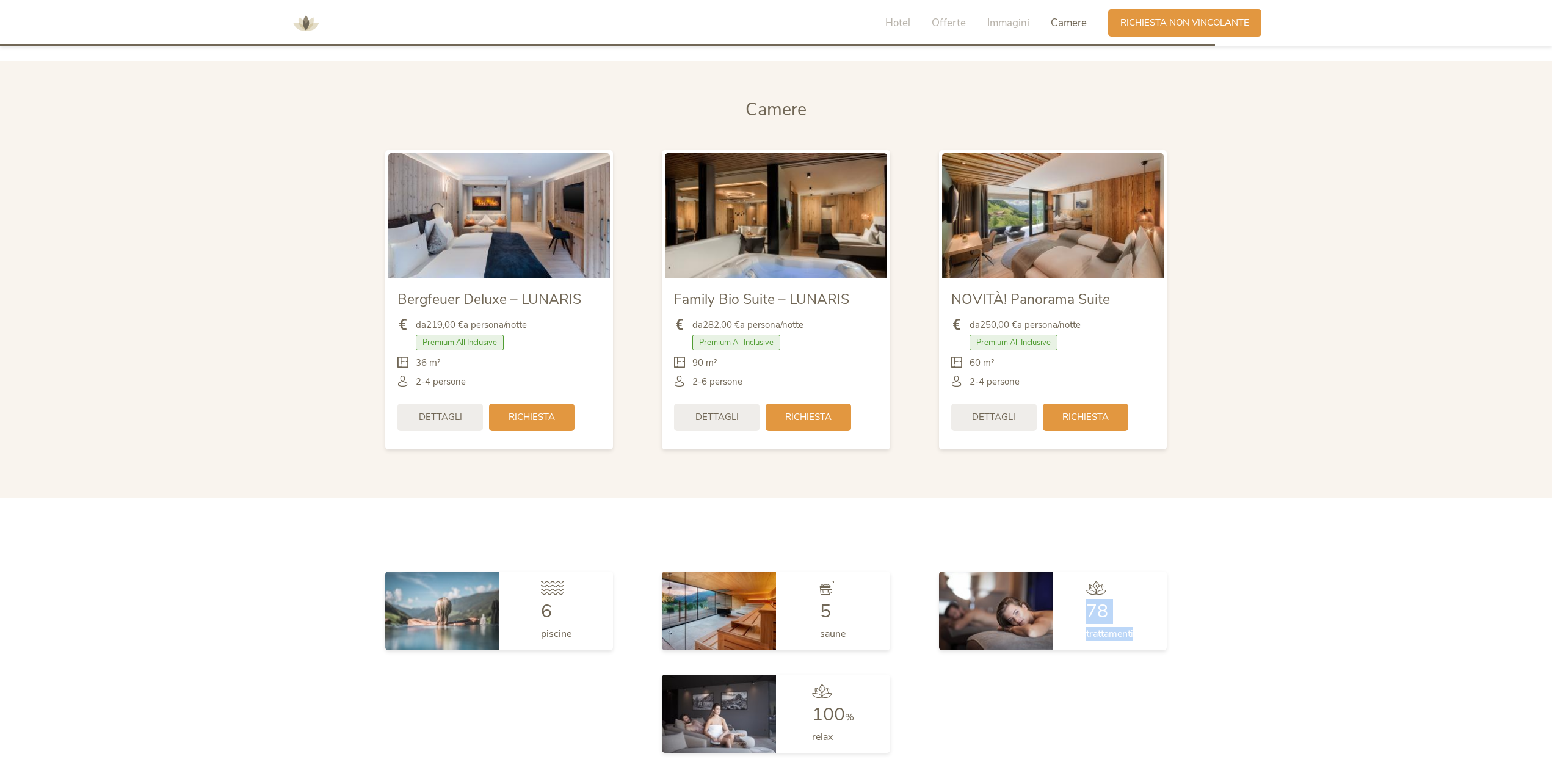
drag, startPoint x: 1549, startPoint y: 589, endPoint x: 1545, endPoint y: 653, distance: 64.1
click at [1545, 653] on div "6 piscine 5 saune 78 trattamenti 100 % relax" at bounding box center [776, 662] width 1552 height 206
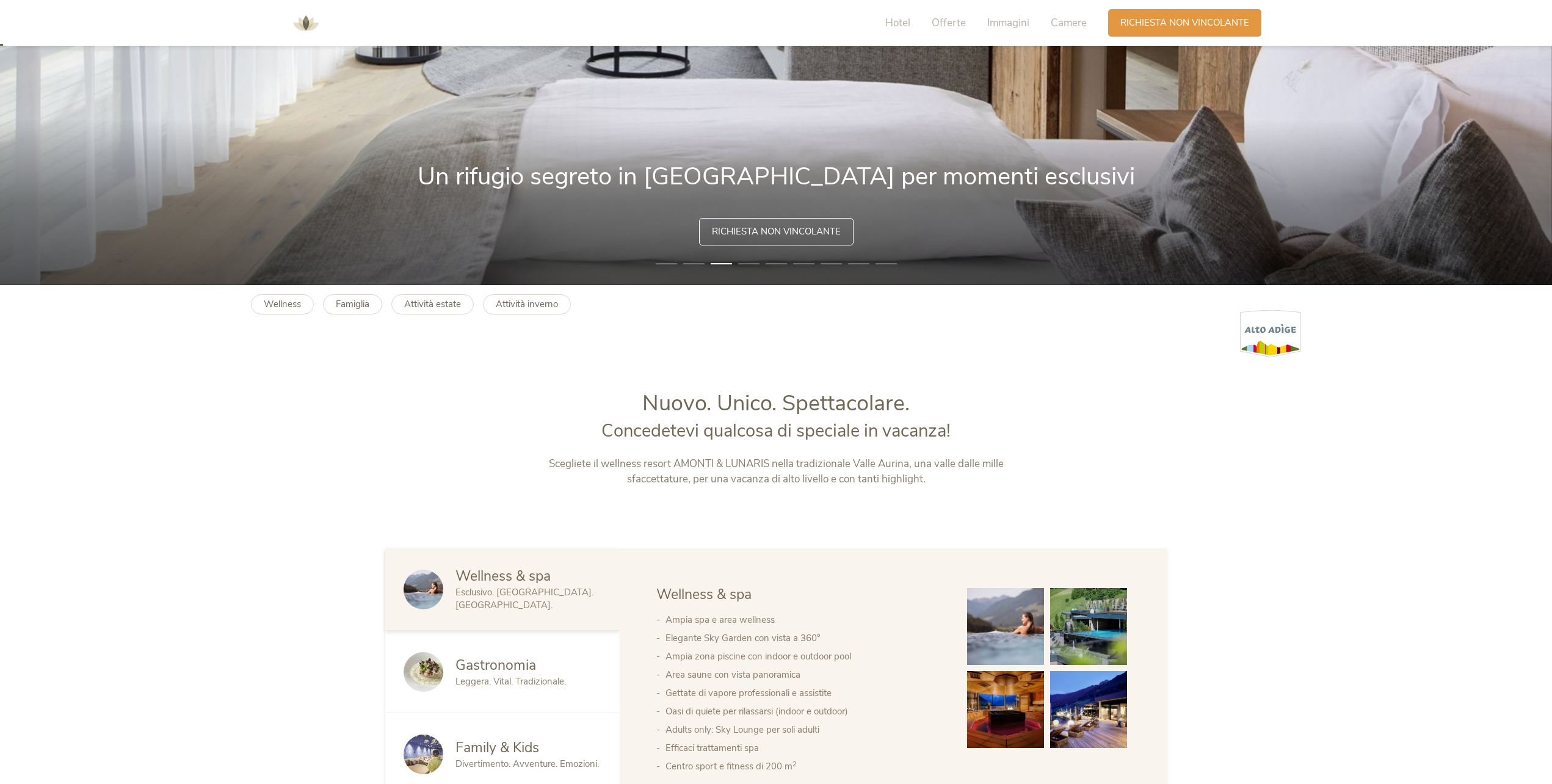
scroll to position [0, 0]
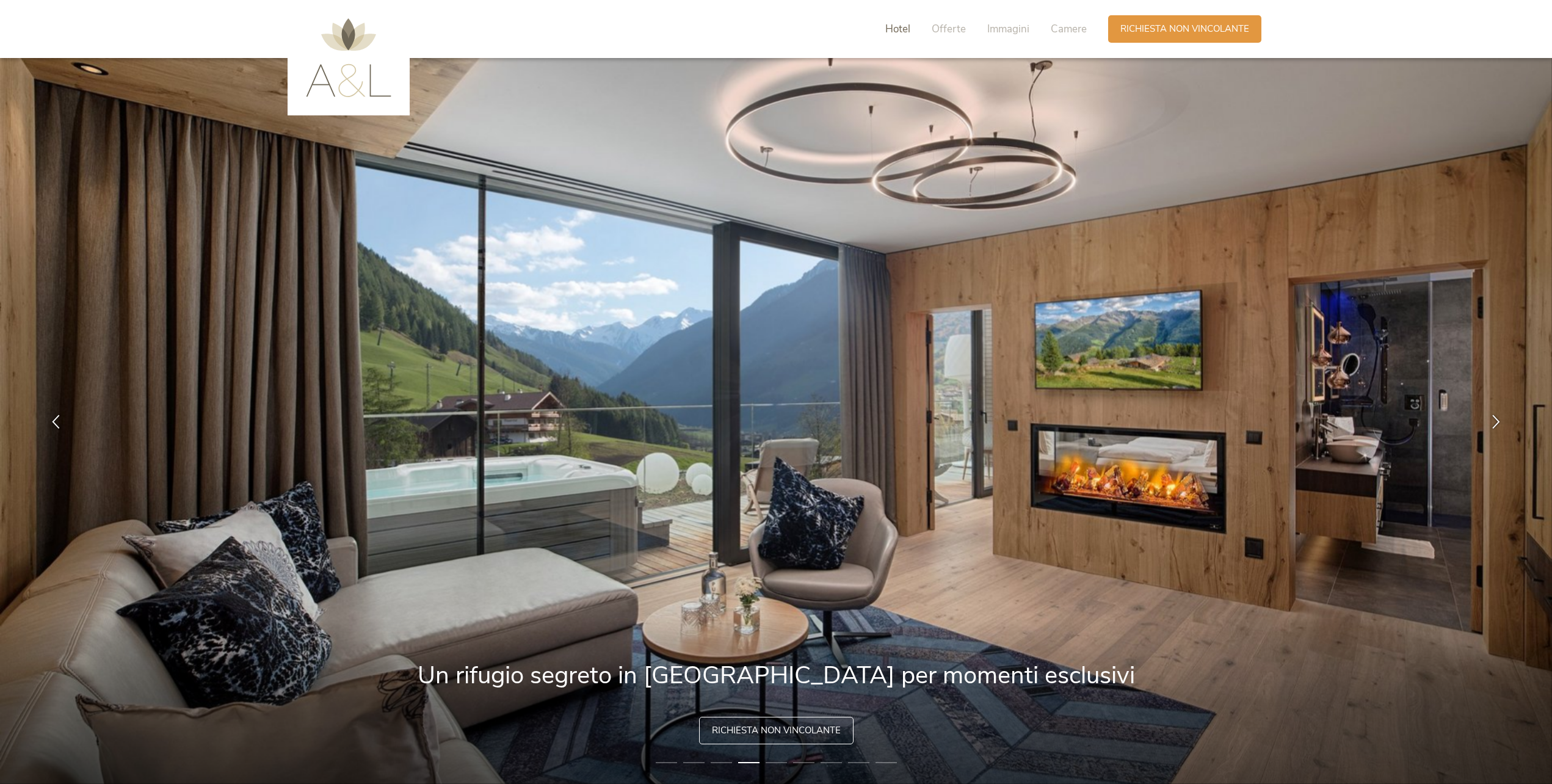
click at [895, 32] on span "Hotel" at bounding box center [897, 29] width 25 height 14
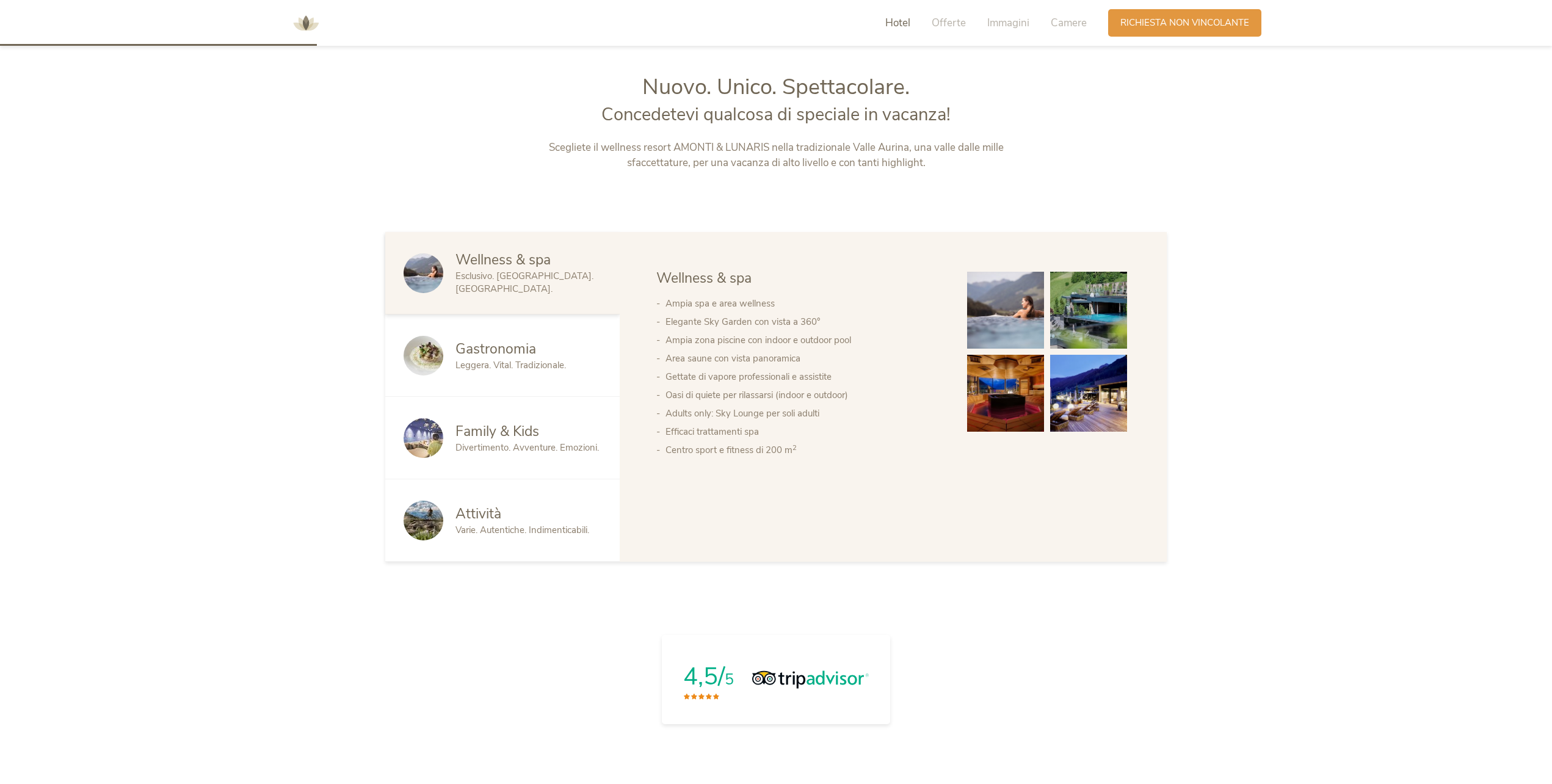
scroll to position [826, 0]
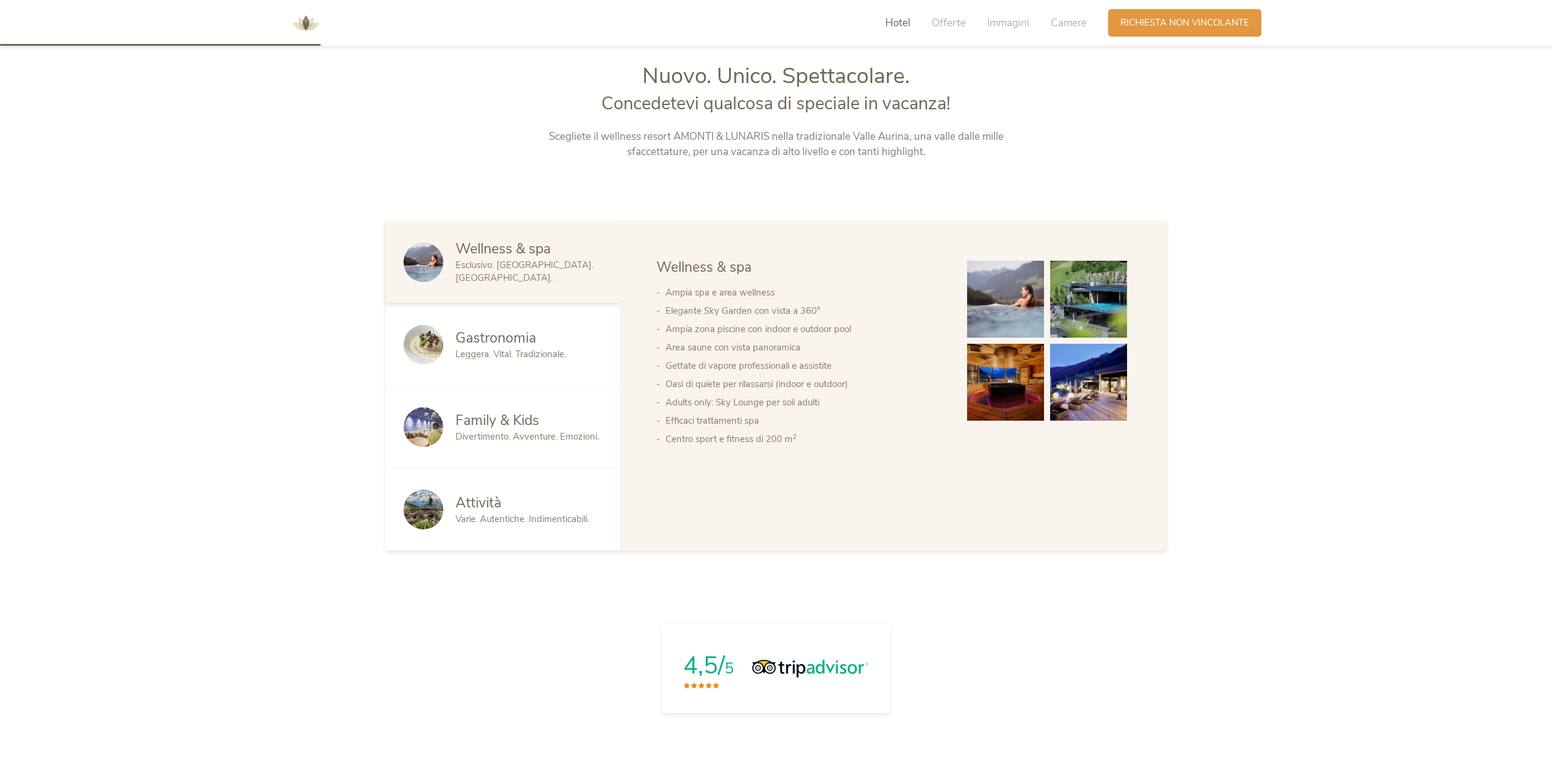
click at [514, 331] on span "Gastronomia" at bounding box center [495, 337] width 80 height 19
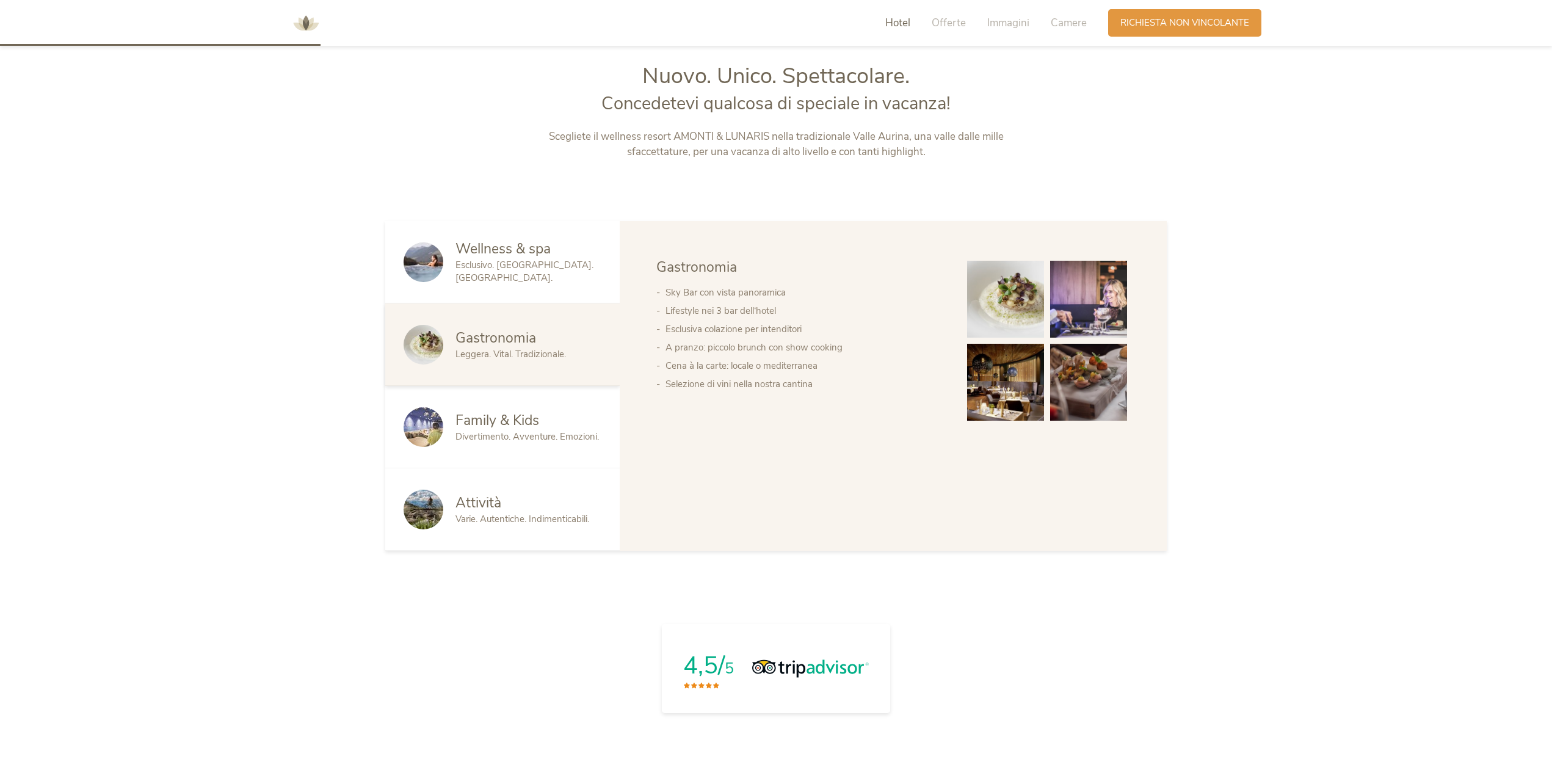
click at [502, 384] on div "Gastronomia Leggera. Vital. Tradizionale." at bounding box center [502, 344] width 234 height 82
click at [503, 408] on div "Family & Kids Divertimento. Avventure. Emozioni." at bounding box center [502, 427] width 234 height 82
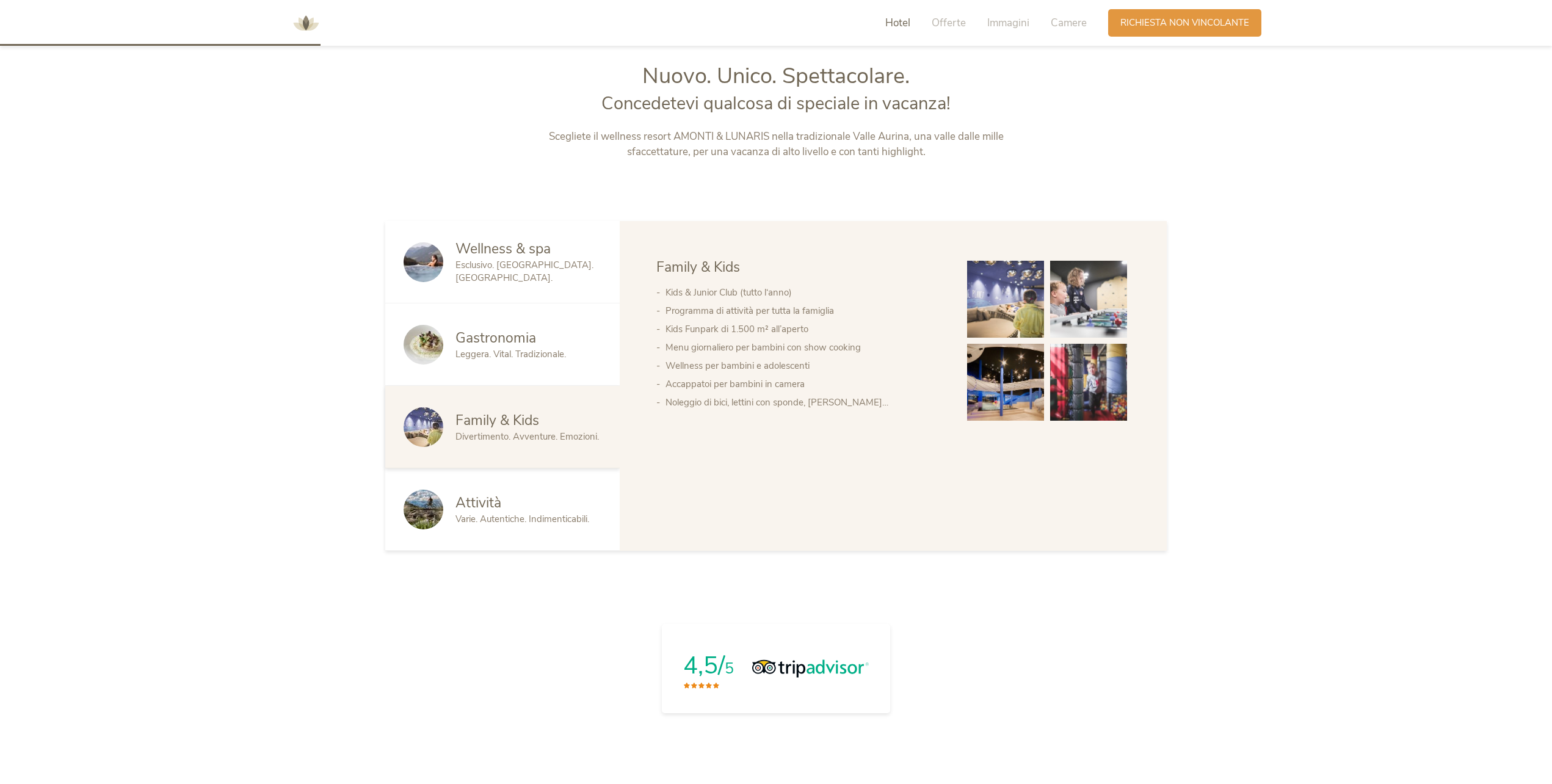
click at [512, 502] on div "Attività" at bounding box center [528, 503] width 146 height 19
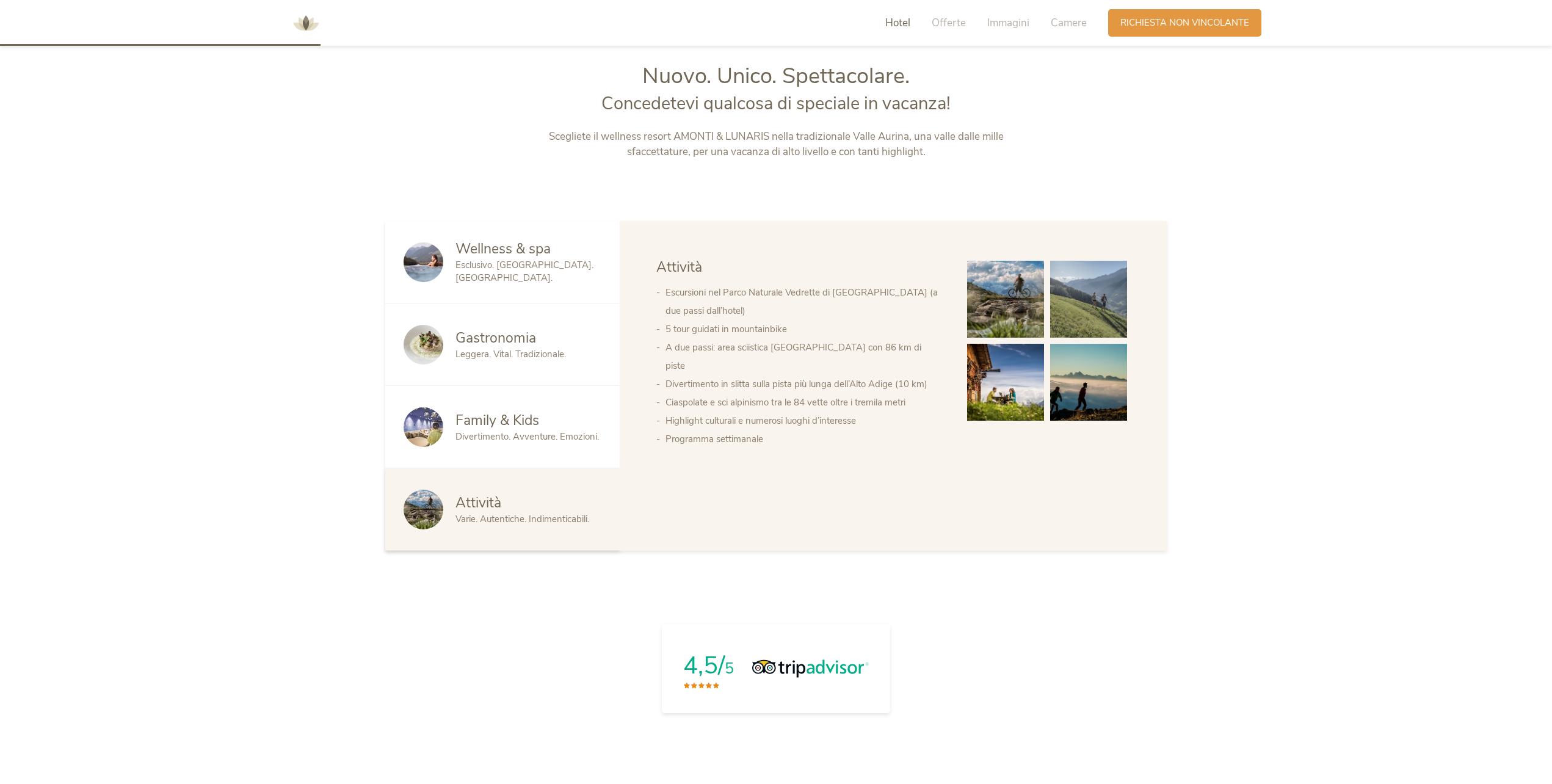
drag, startPoint x: 527, startPoint y: 194, endPoint x: 530, endPoint y: 207, distance: 13.3
click at [545, 286] on div "Wellness & spa Esclusivo. [GEOGRAPHIC_DATA]. [GEOGRAPHIC_DATA]." at bounding box center [502, 262] width 234 height 82
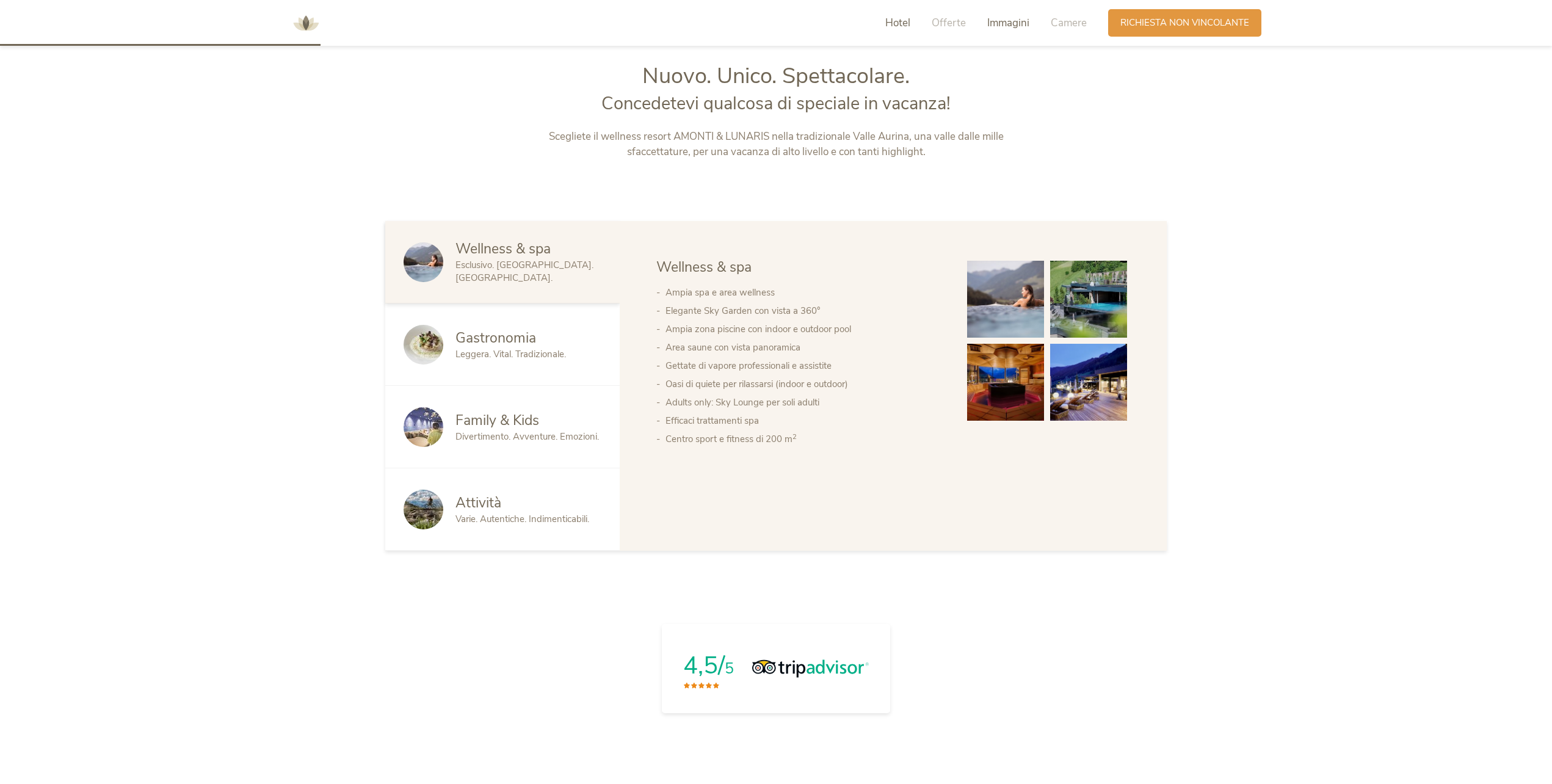
click at [1009, 23] on span "Immagini" at bounding box center [1007, 23] width 42 height 14
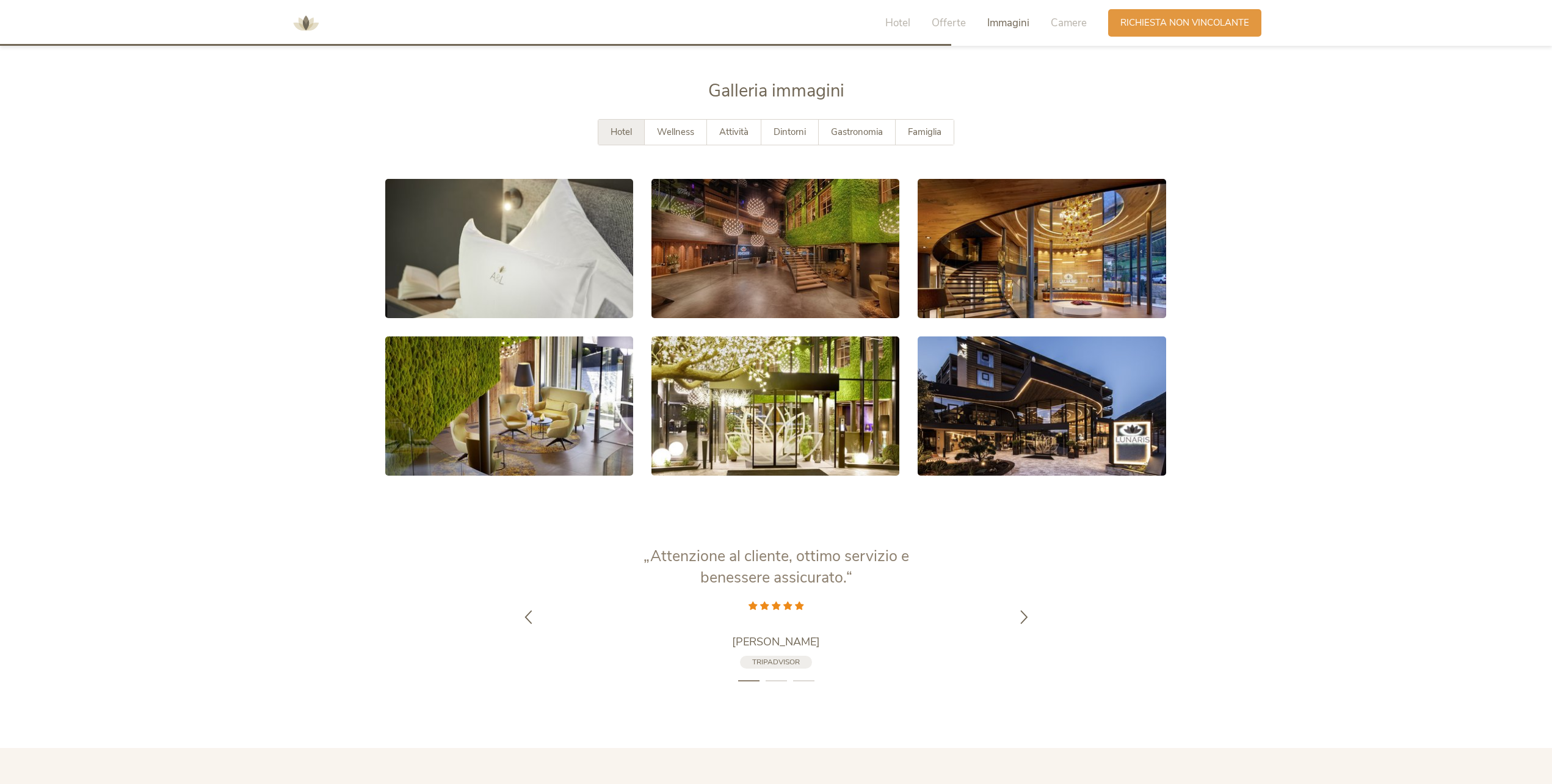
scroll to position [2459, 0]
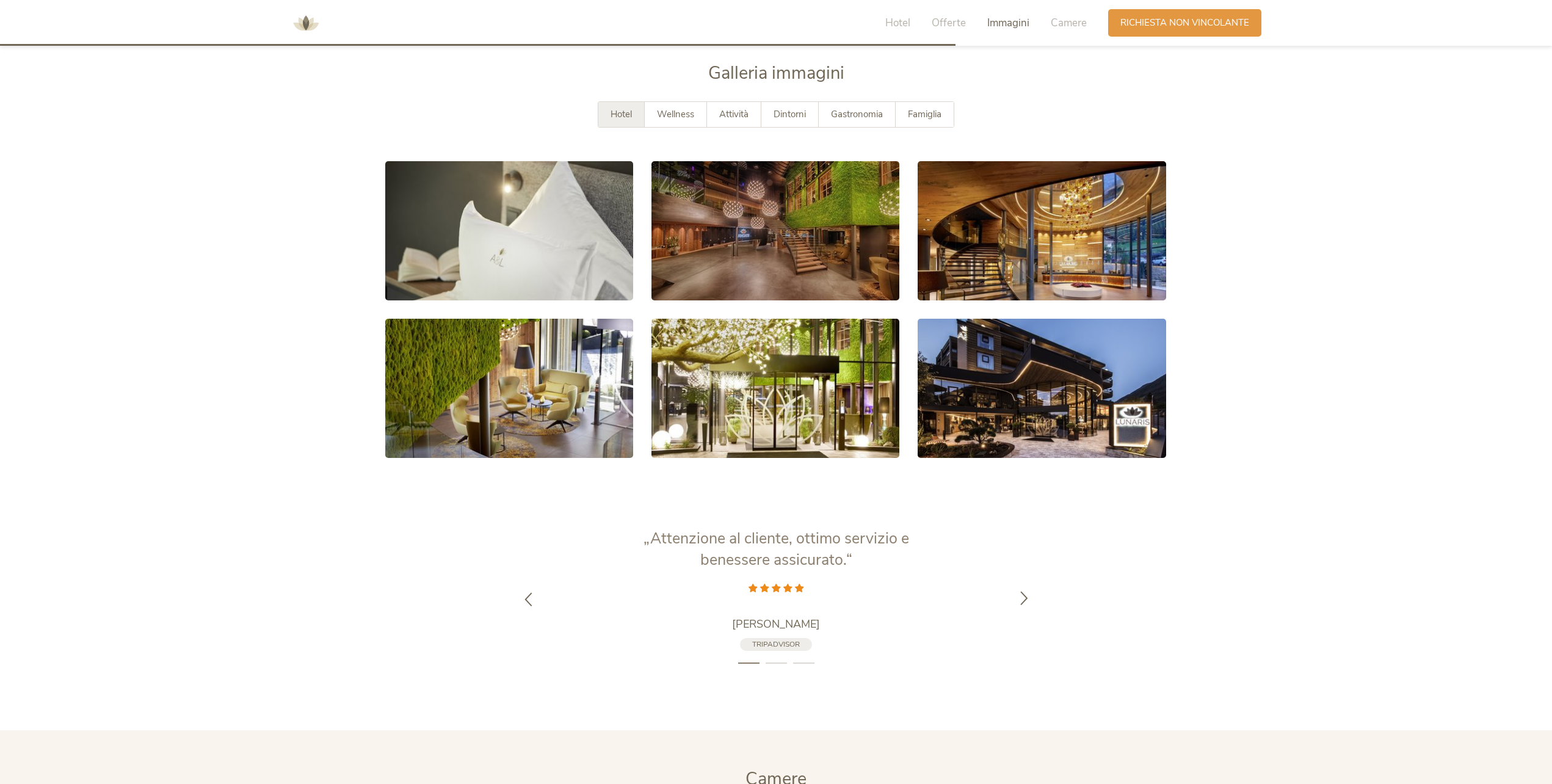
click at [1024, 595] on icon at bounding box center [1024, 597] width 14 height 14
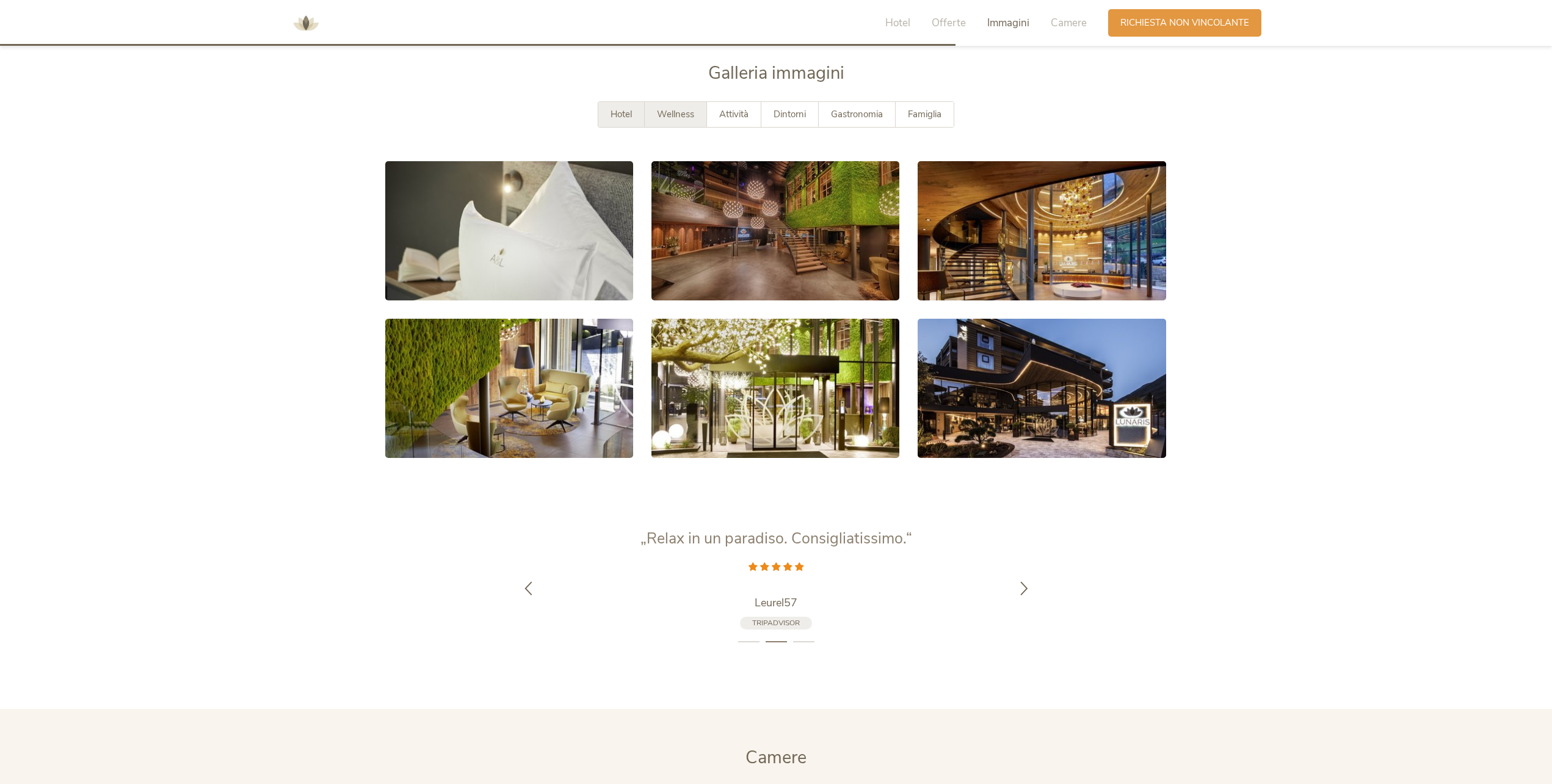
click at [690, 111] on span "Wellness" at bounding box center [675, 114] width 37 height 12
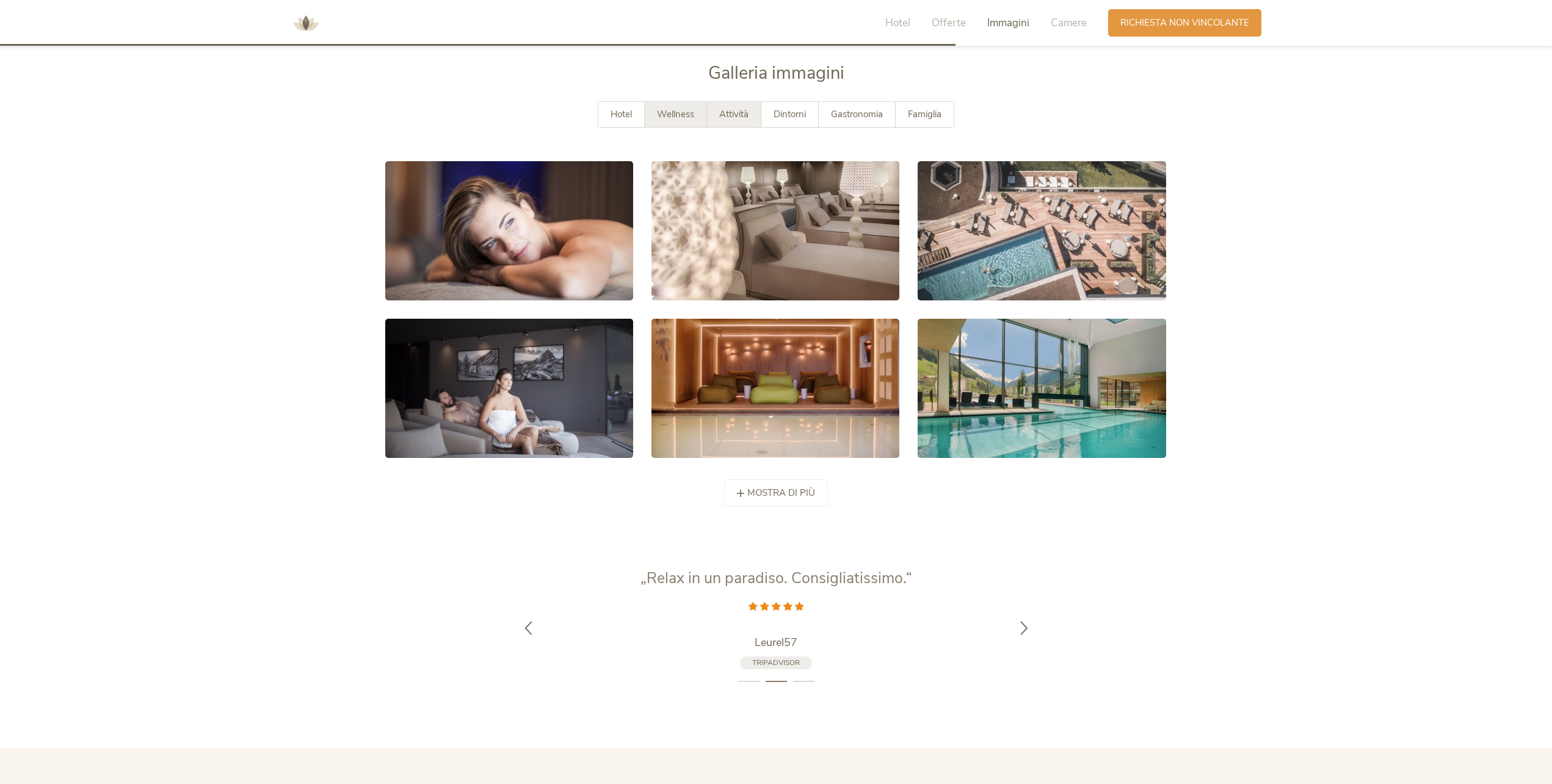
click at [731, 111] on span "Attività" at bounding box center [734, 114] width 30 height 12
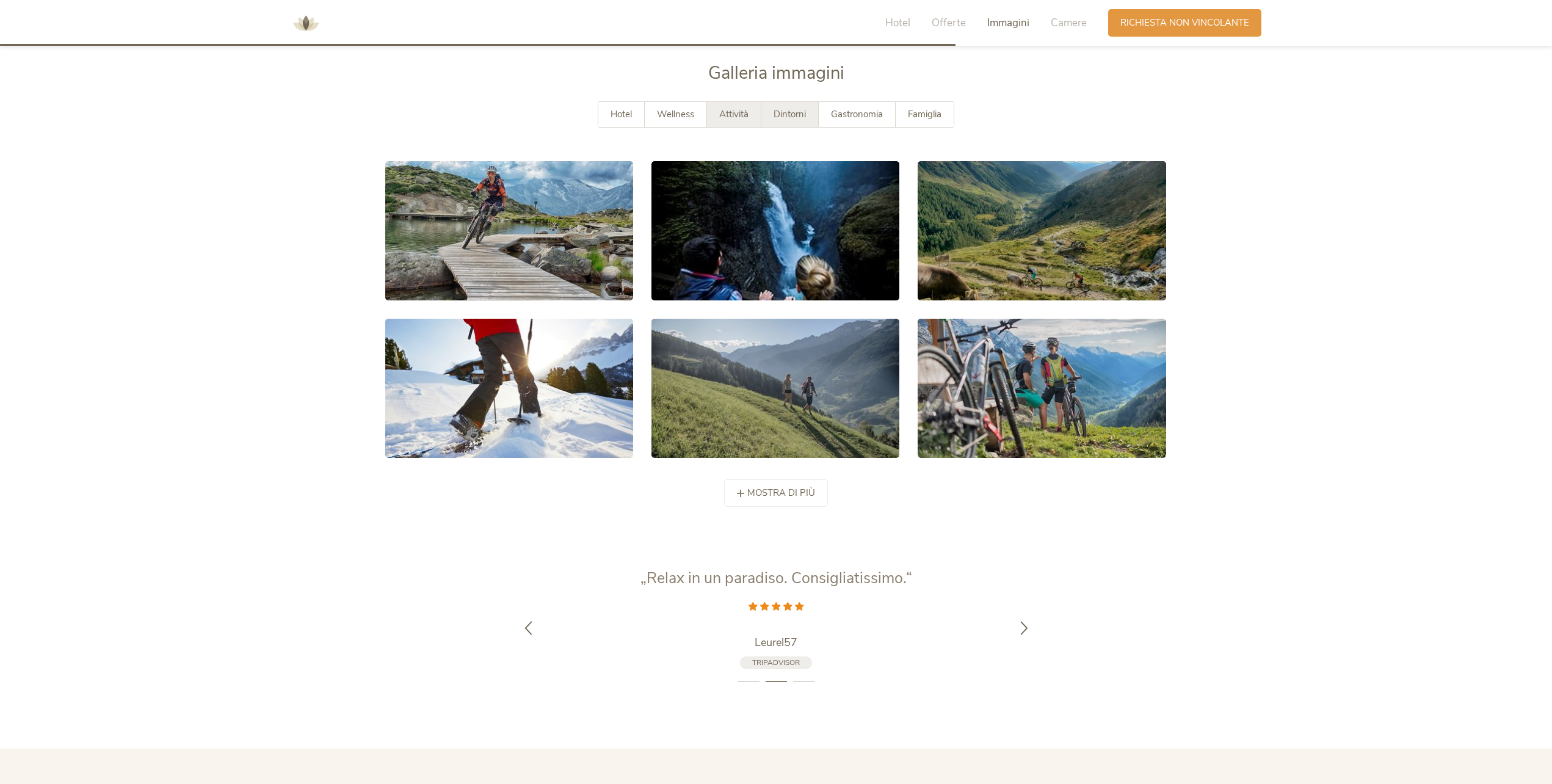
click at [776, 115] on span "Dintorni" at bounding box center [790, 114] width 32 height 12
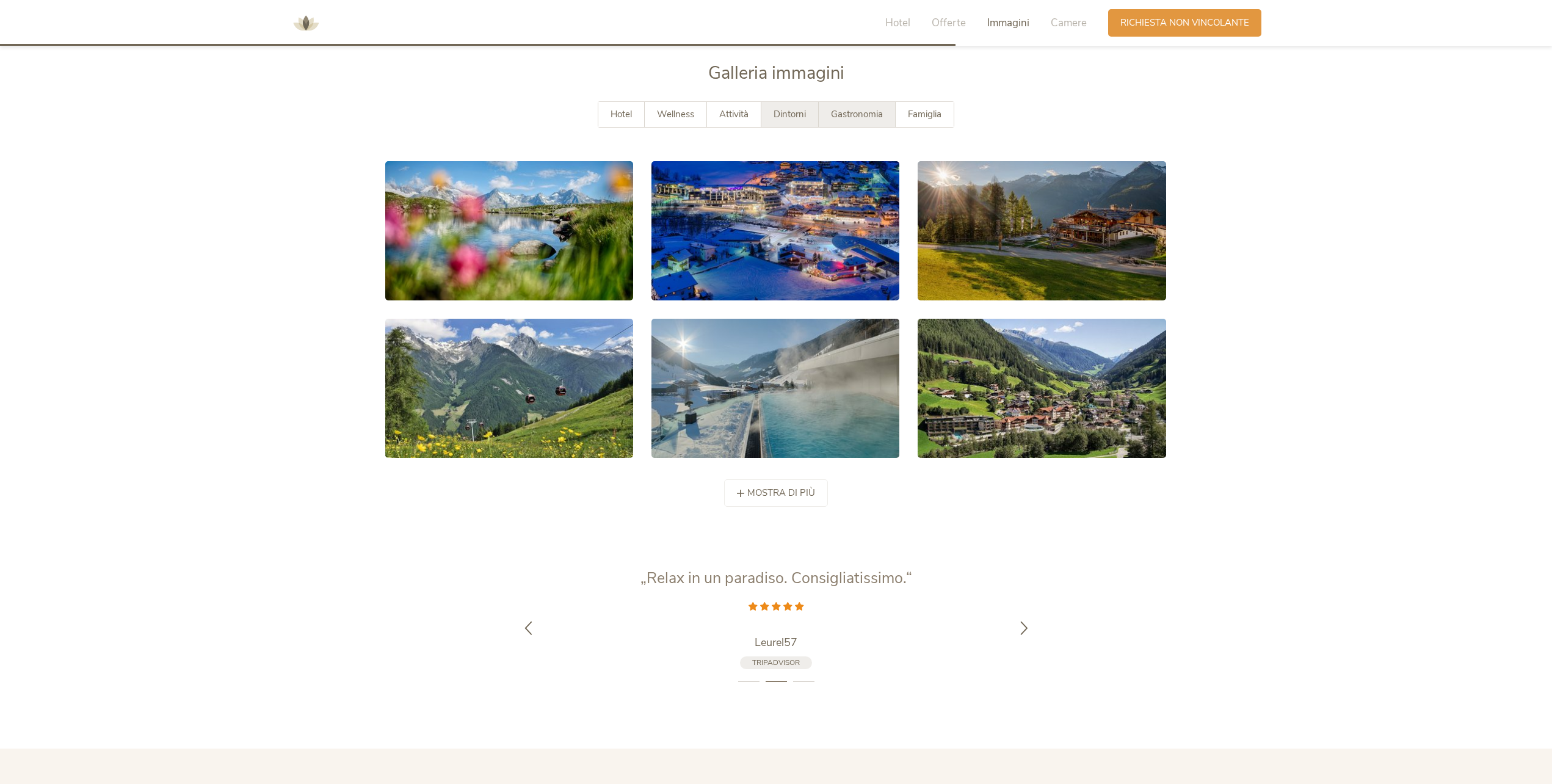
click at [828, 119] on div "Gastronomia" at bounding box center [857, 114] width 77 height 25
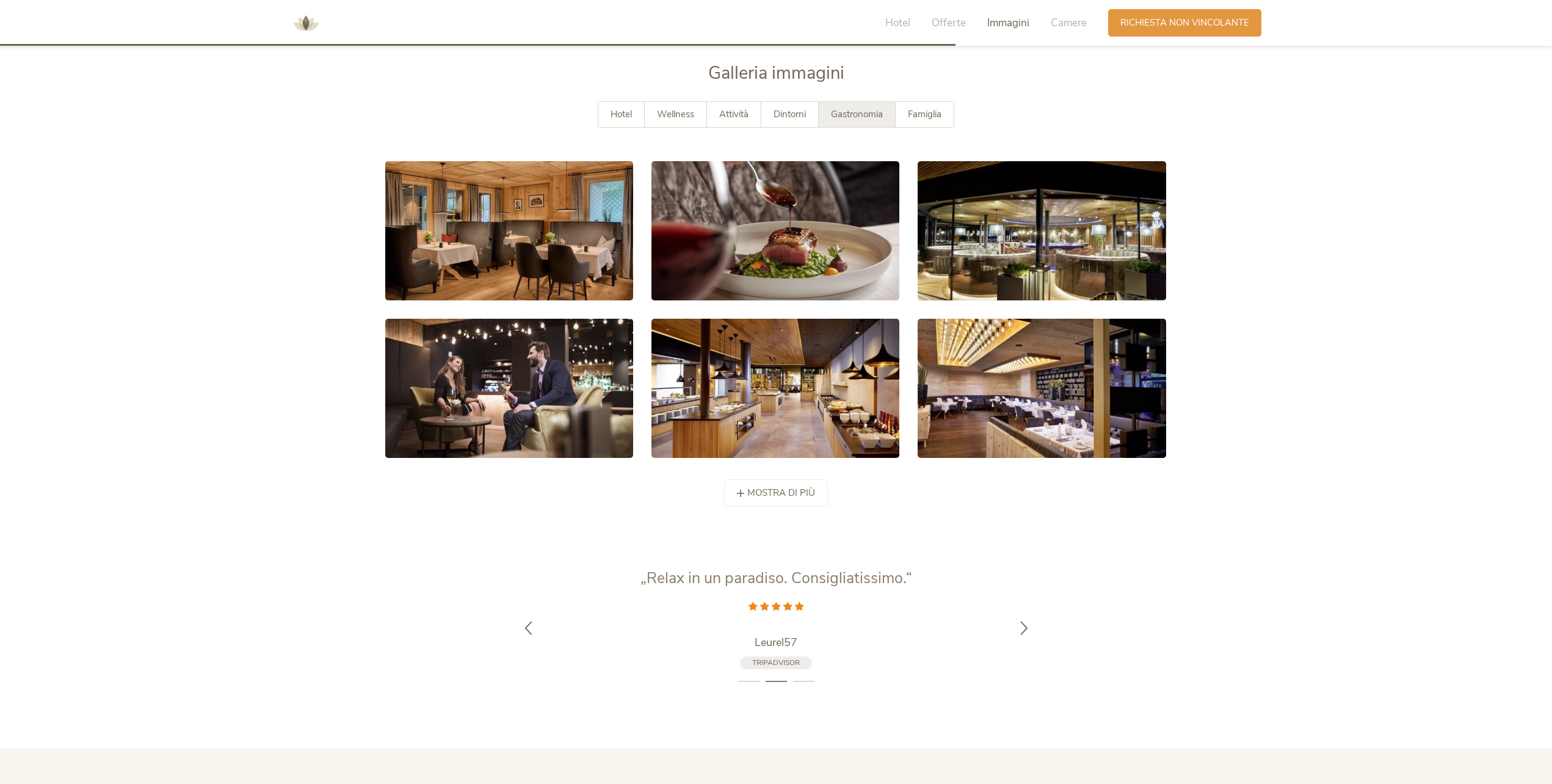
click at [887, 122] on div "Gastronomia" at bounding box center [857, 114] width 77 height 25
click at [905, 118] on div "Famiglia" at bounding box center [924, 114] width 58 height 25
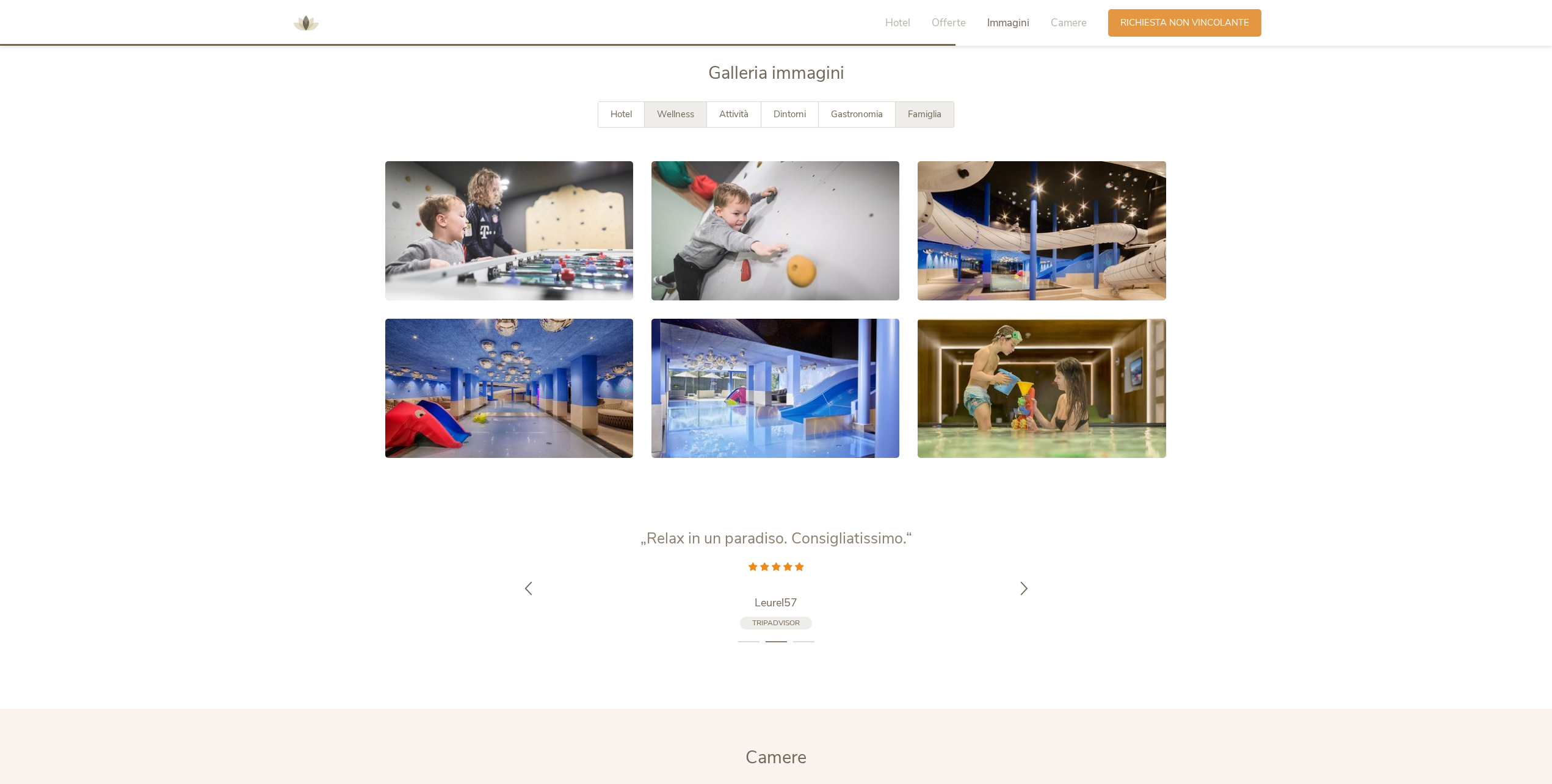
click at [647, 117] on div "Wellness" at bounding box center [675, 114] width 62 height 25
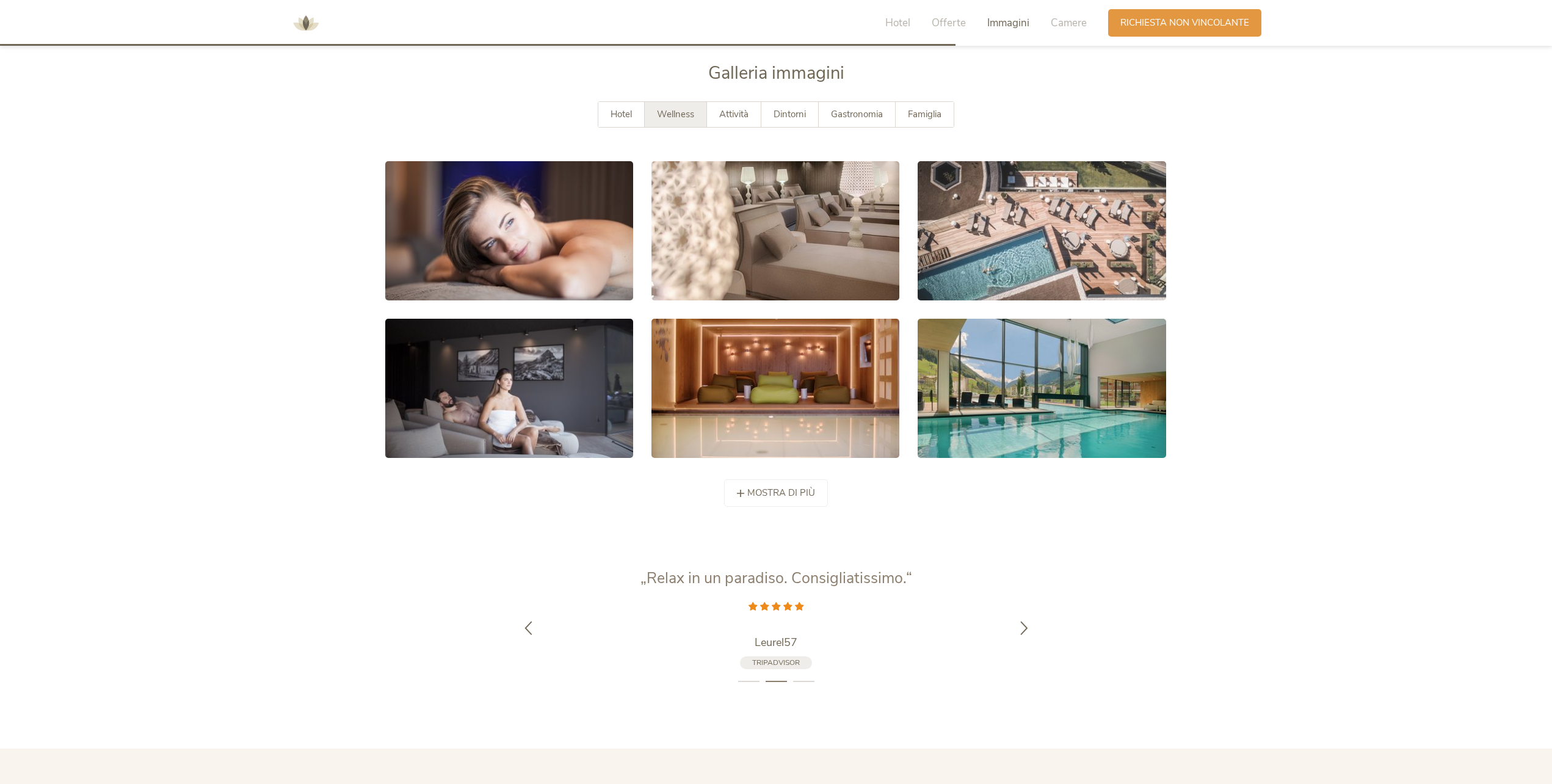
click at [579, 108] on div "Hotel Wellness Attività Dintorni Gastronomia Famiglia" at bounding box center [776, 126] width 781 height 51
click at [660, 118] on span "Wellness" at bounding box center [675, 114] width 37 height 12
click at [639, 118] on div "Hotel" at bounding box center [621, 114] width 46 height 25
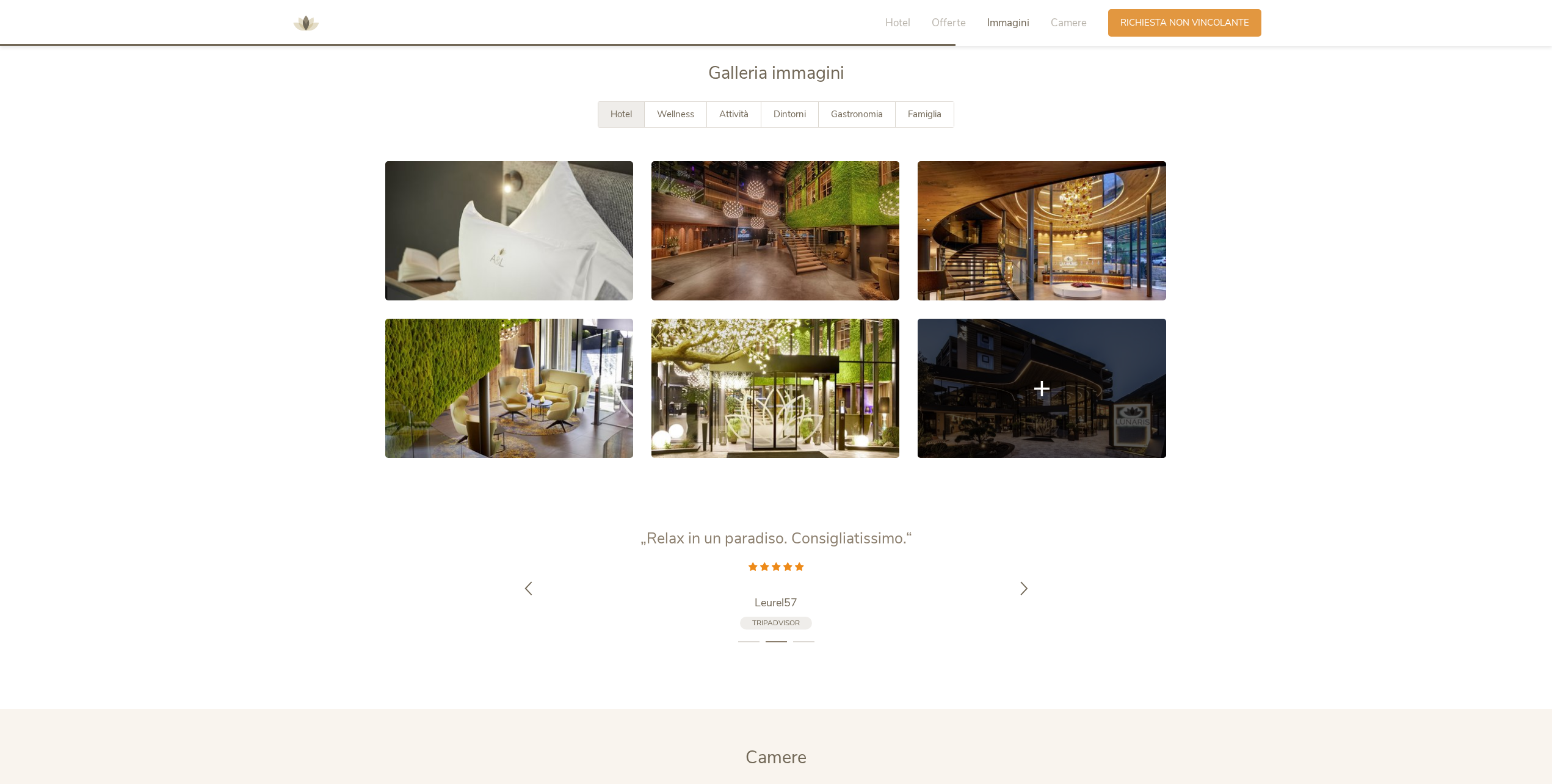
click at [982, 404] on link at bounding box center [1041, 388] width 248 height 139
